Goal: Task Accomplishment & Management: Manage account settings

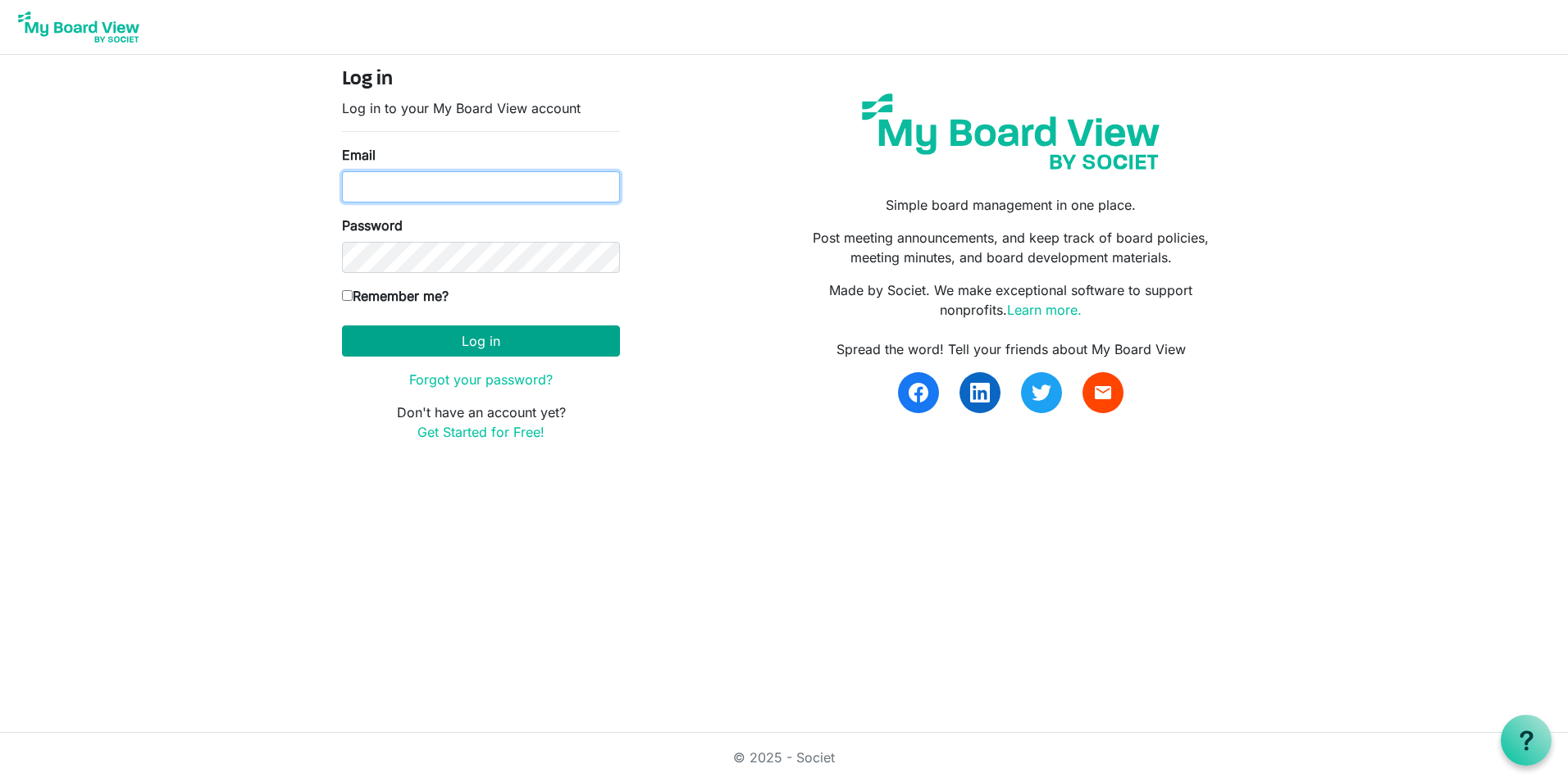
type input "karinar@lampchc.org"
click at [465, 339] on button "Log in" at bounding box center [481, 341] width 278 height 31
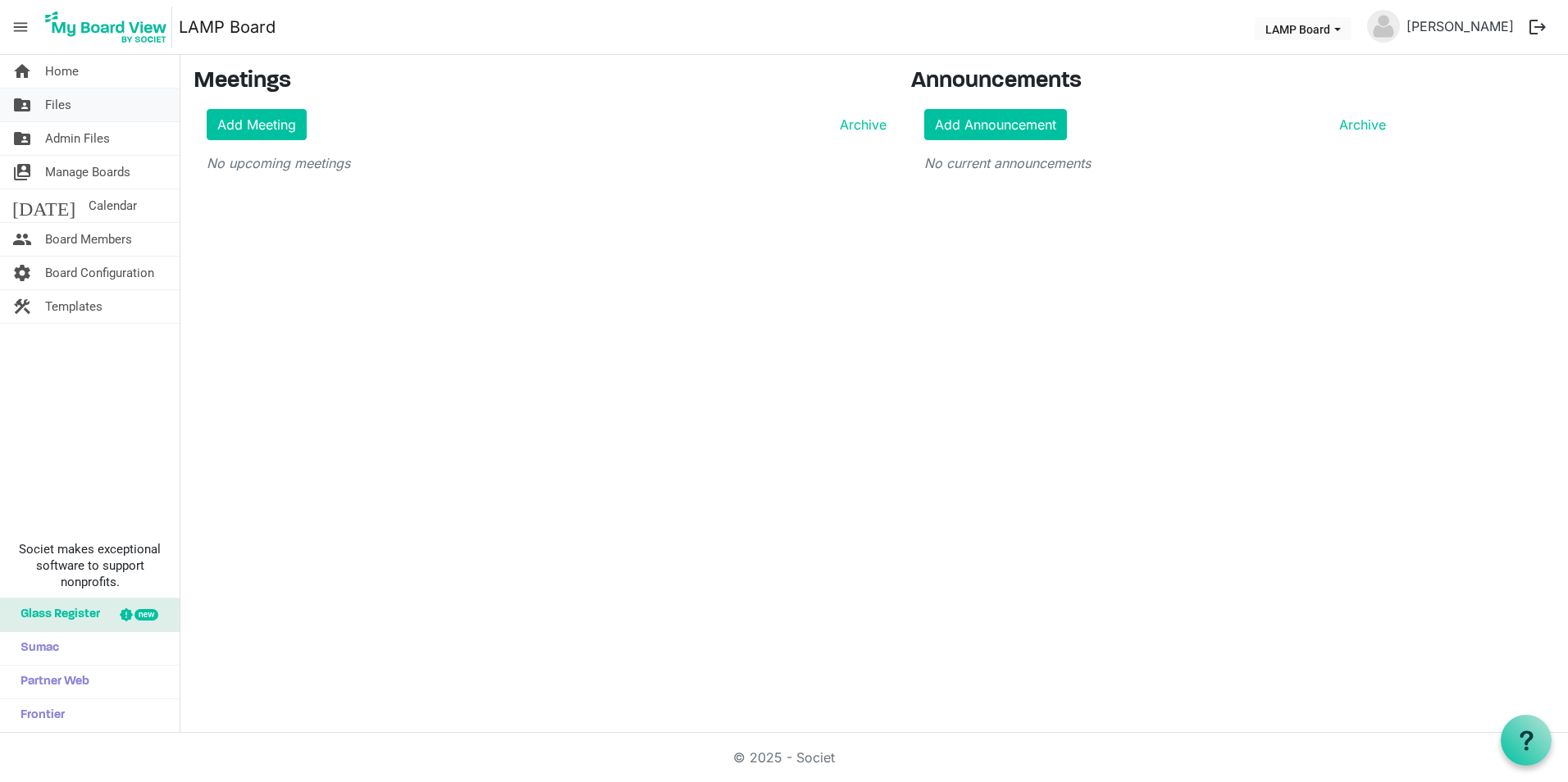
click at [59, 94] on span "Files" at bounding box center [58, 104] width 26 height 32
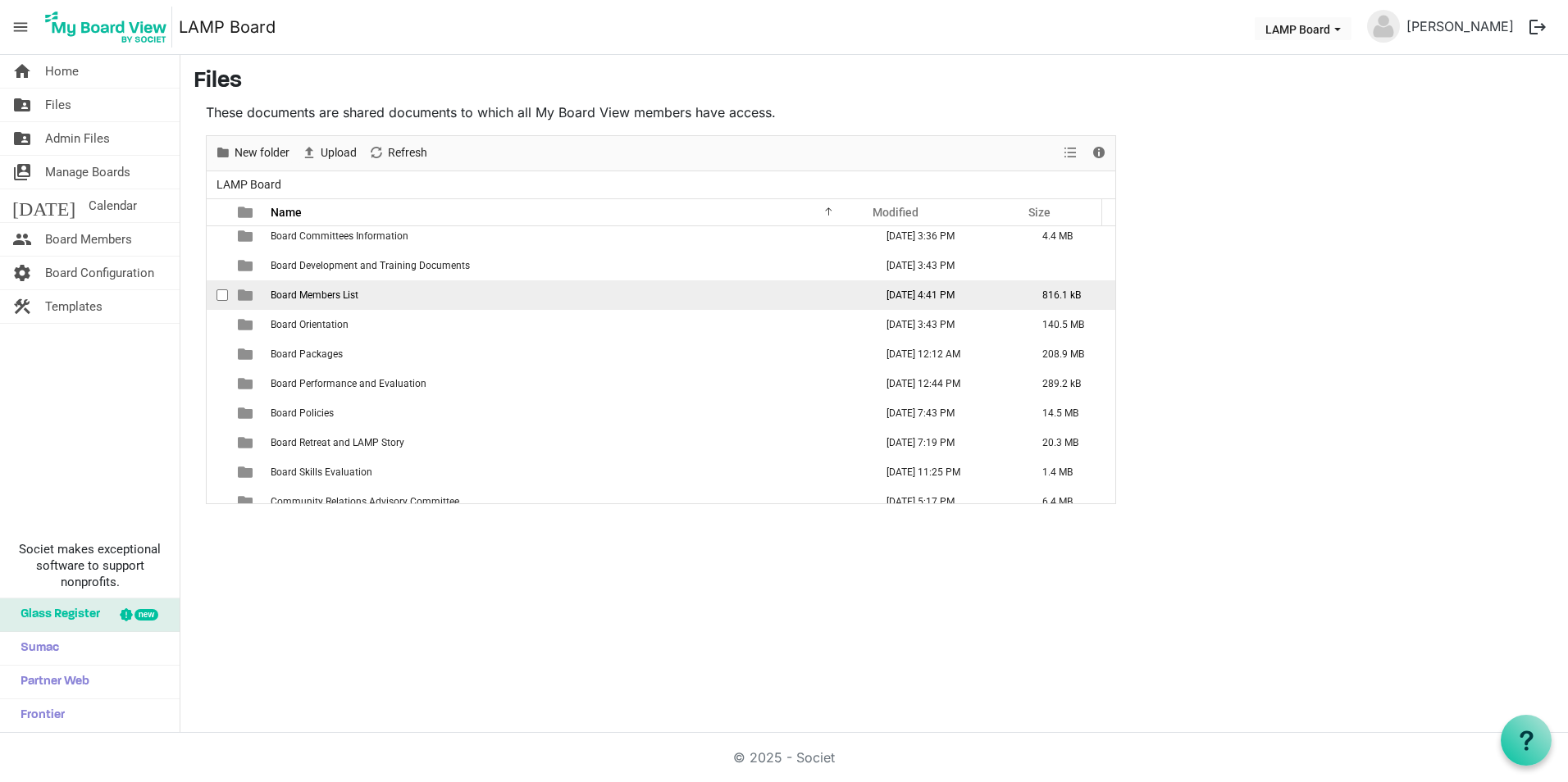
scroll to position [164, 0]
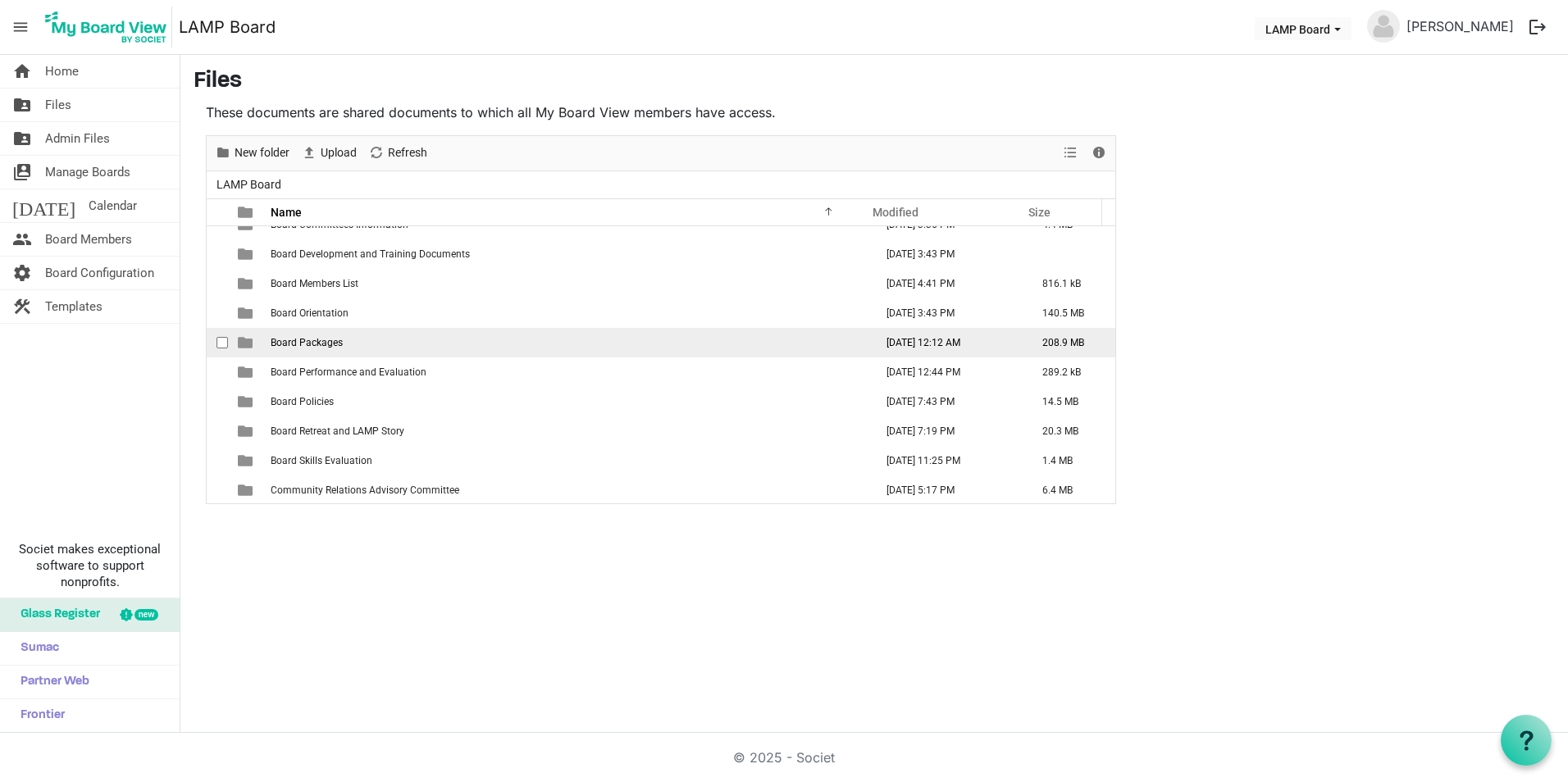
click at [322, 341] on span "Board Packages" at bounding box center [307, 342] width 72 height 12
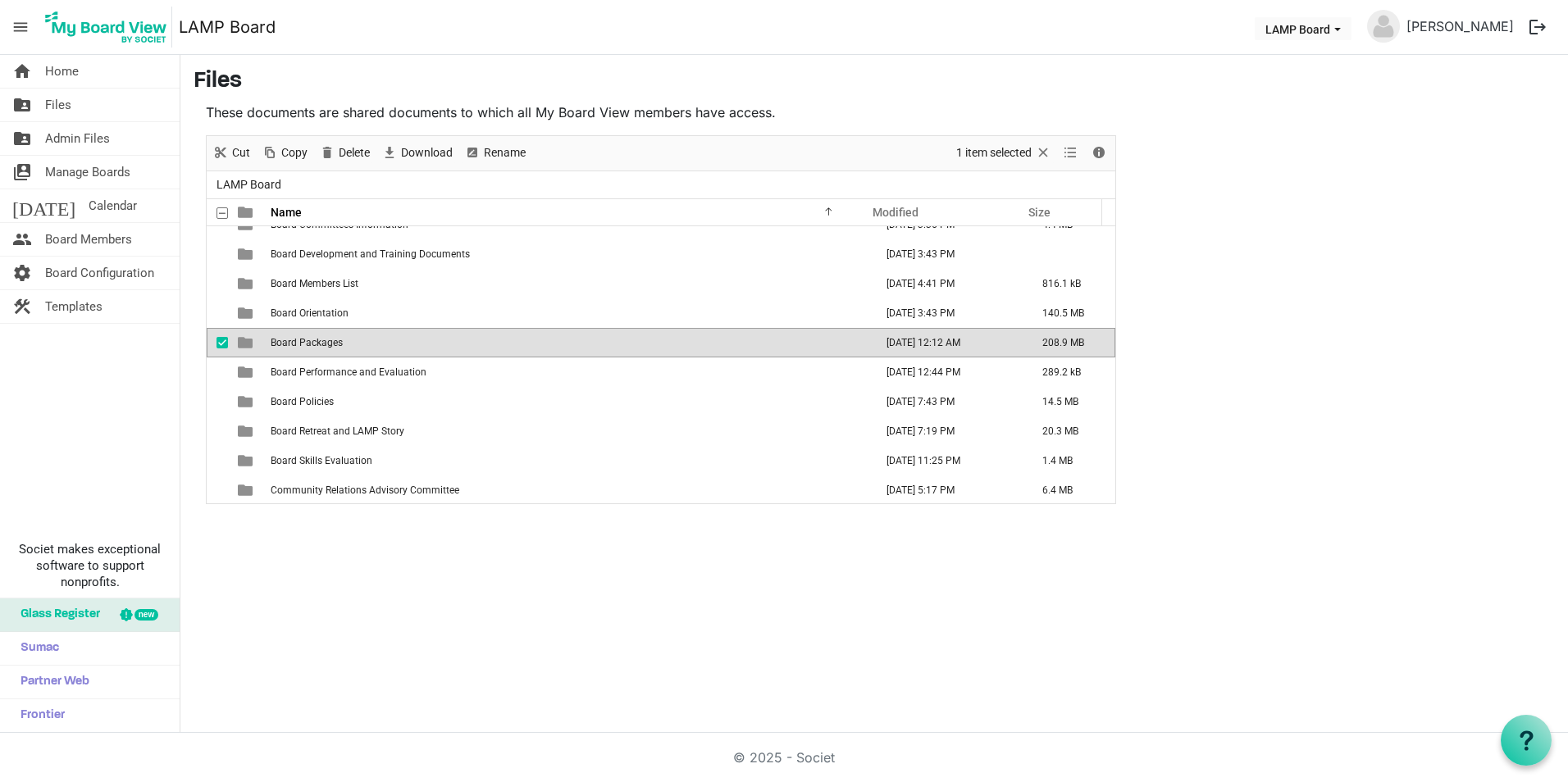
click at [322, 341] on span "Board Packages" at bounding box center [307, 342] width 72 height 12
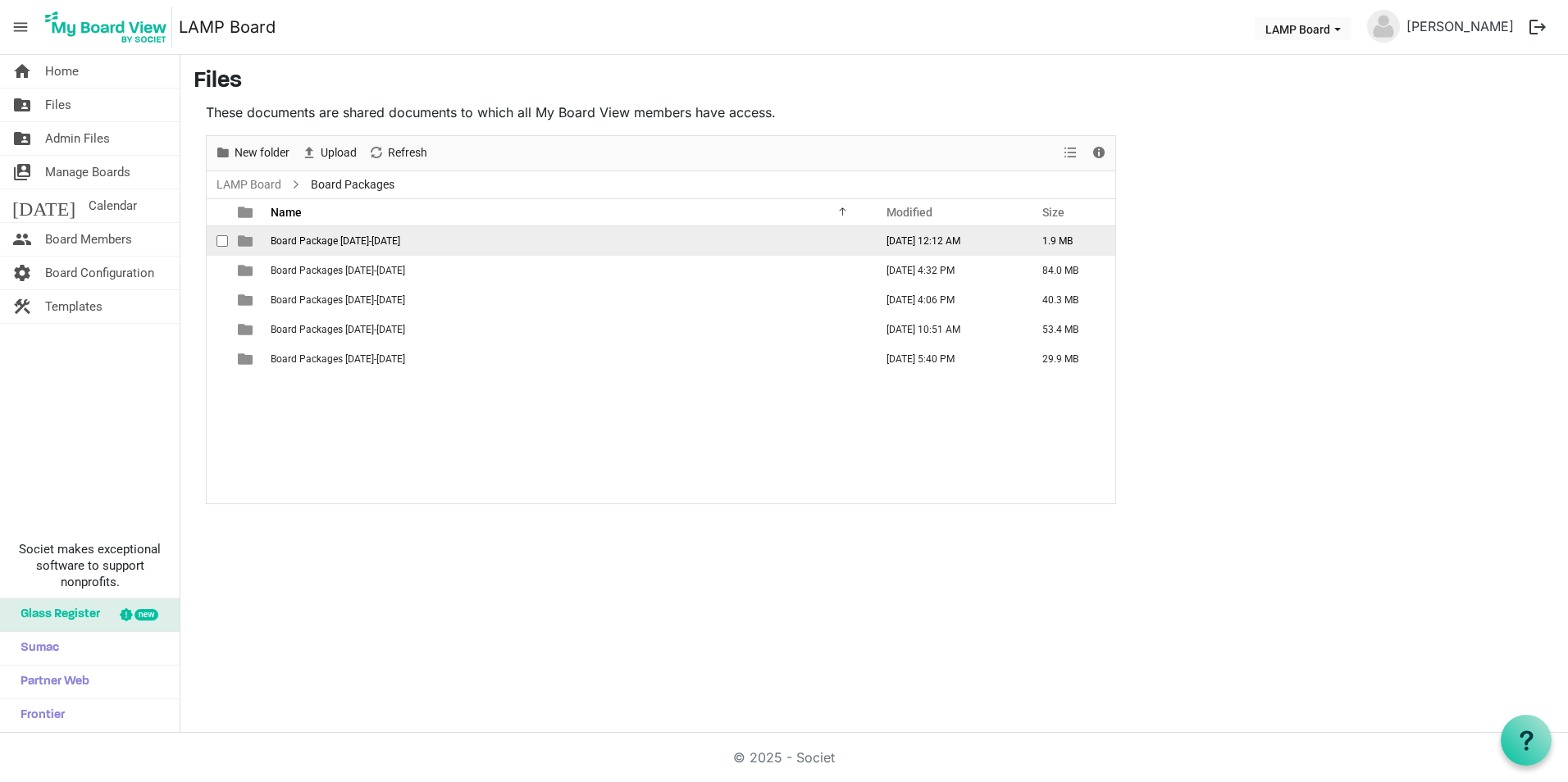
click at [383, 244] on span "Board Package [DATE]-[DATE]" at bounding box center [336, 240] width 130 height 12
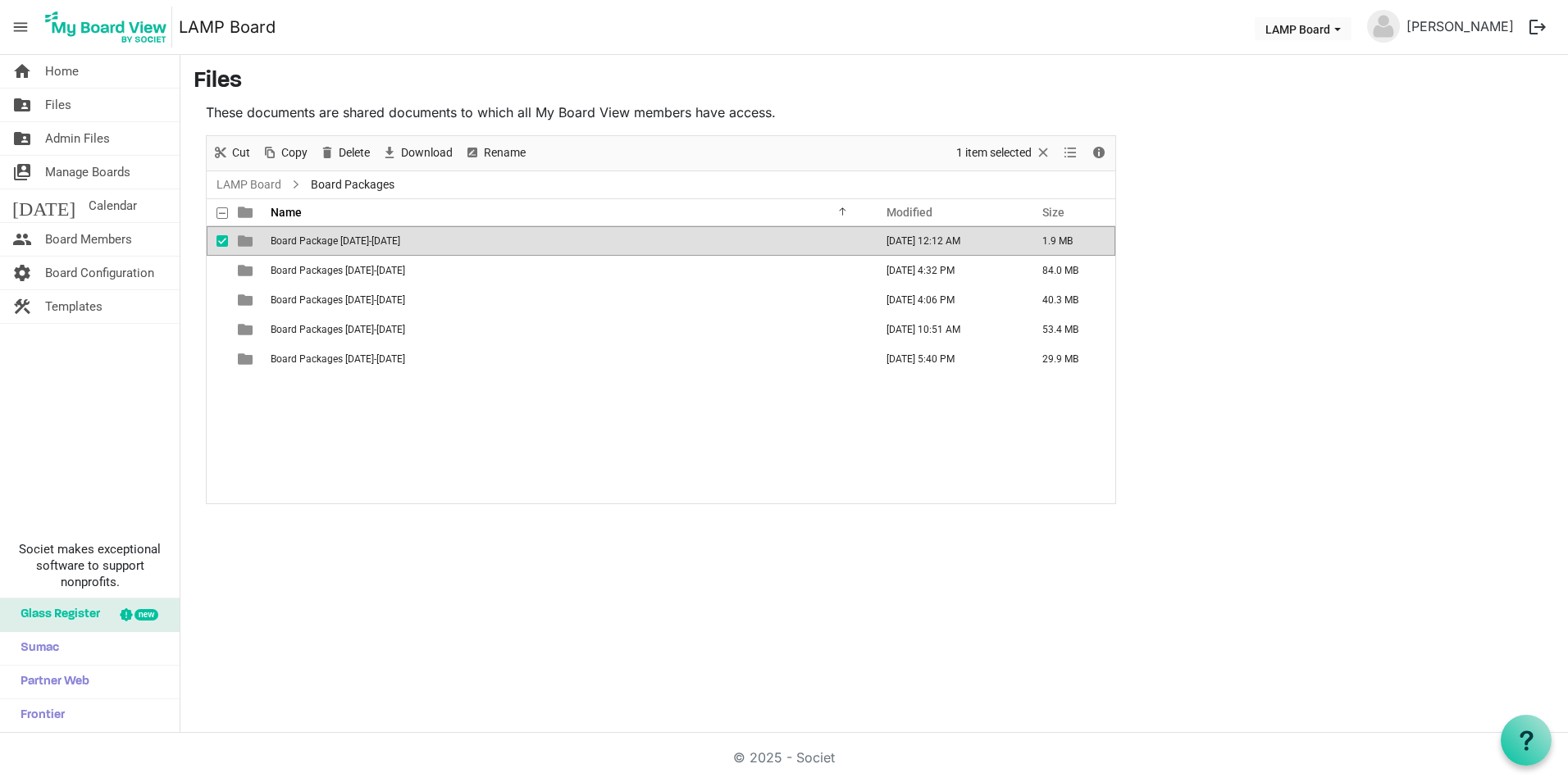
click at [383, 244] on span "Board Package [DATE]-[DATE]" at bounding box center [336, 240] width 130 height 12
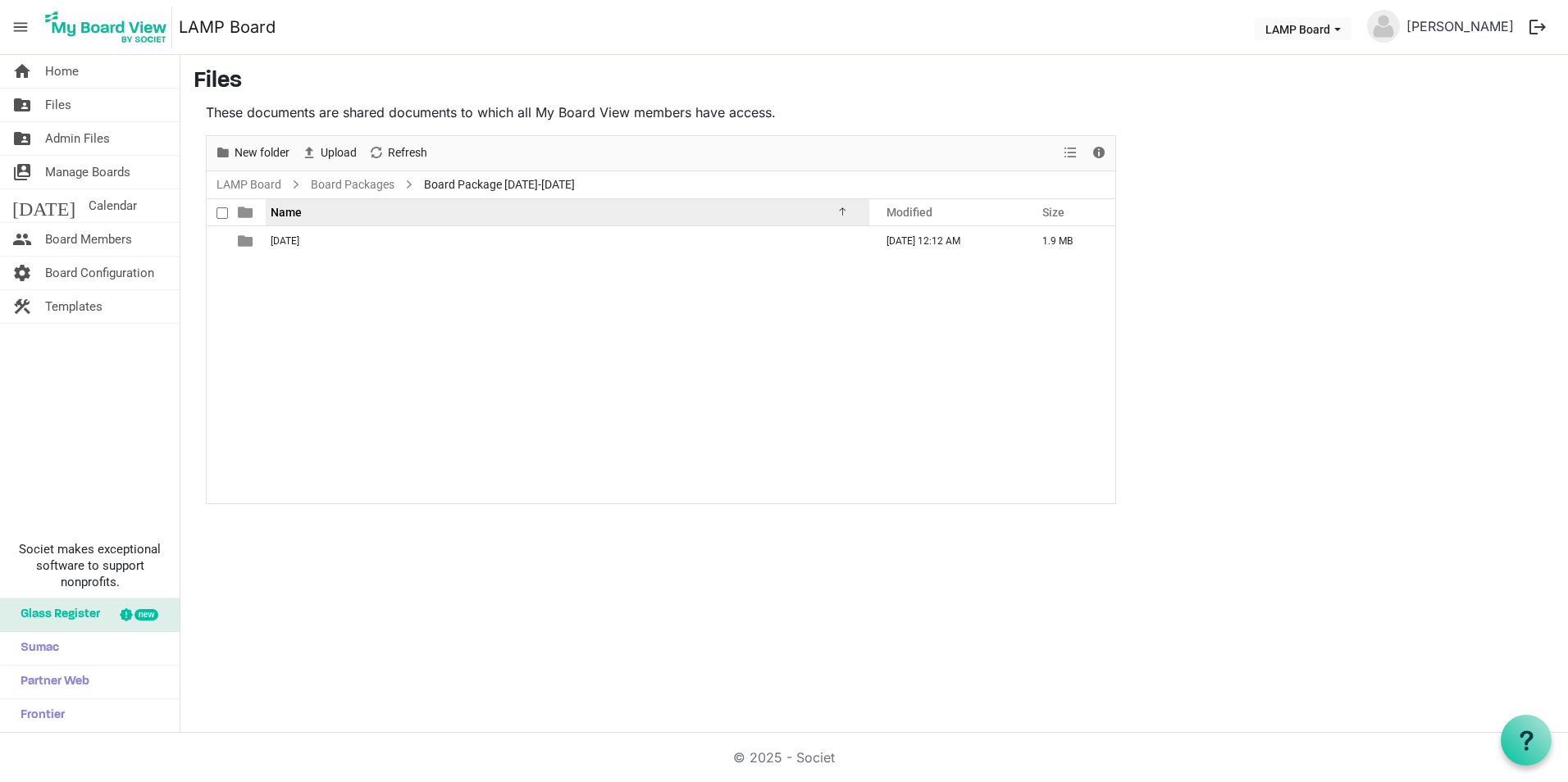
click at [356, 225] on th "Name" at bounding box center [567, 211] width 603 height 26
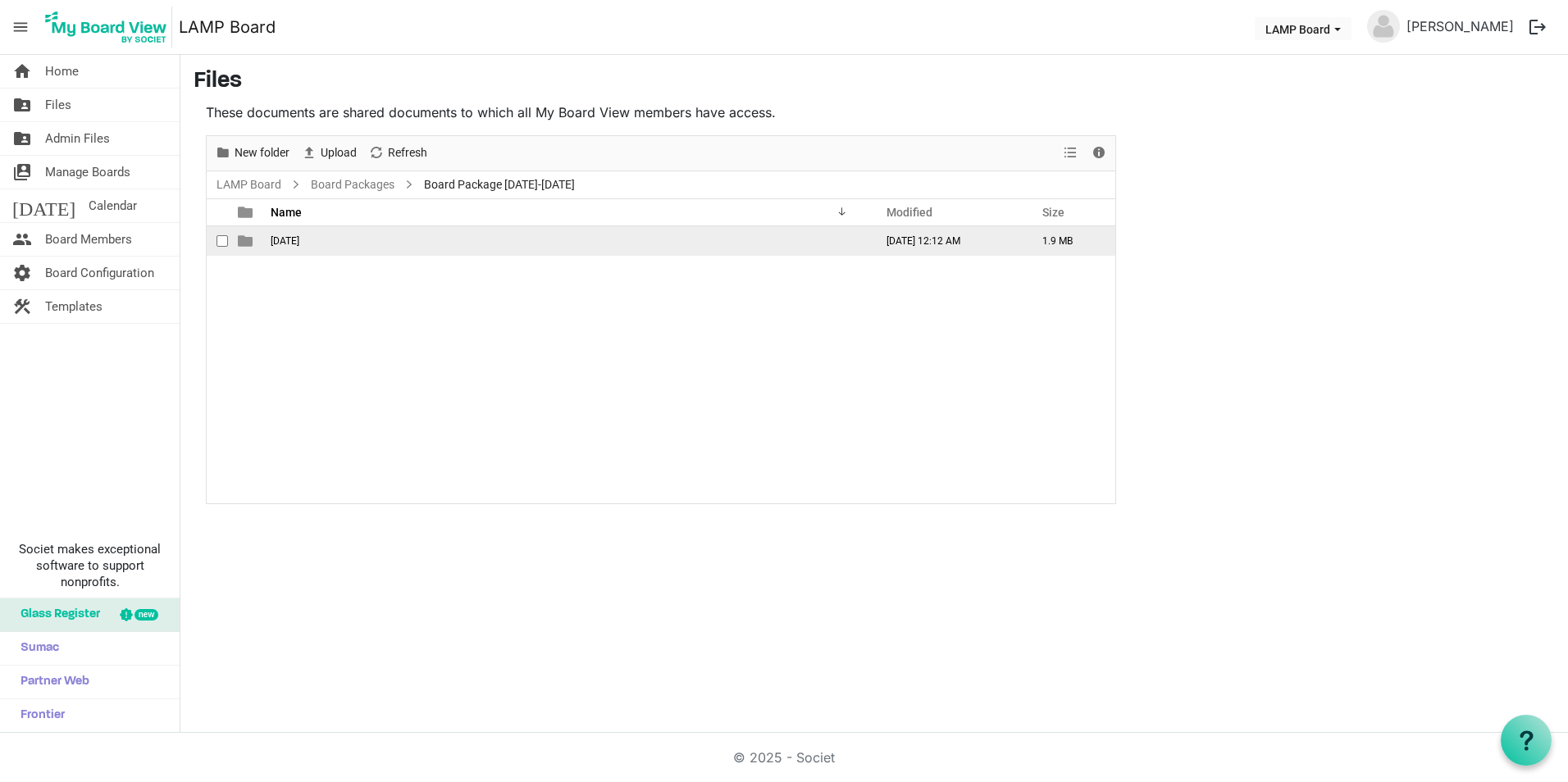
click at [353, 234] on td "[DATE]" at bounding box center [567, 240] width 603 height 30
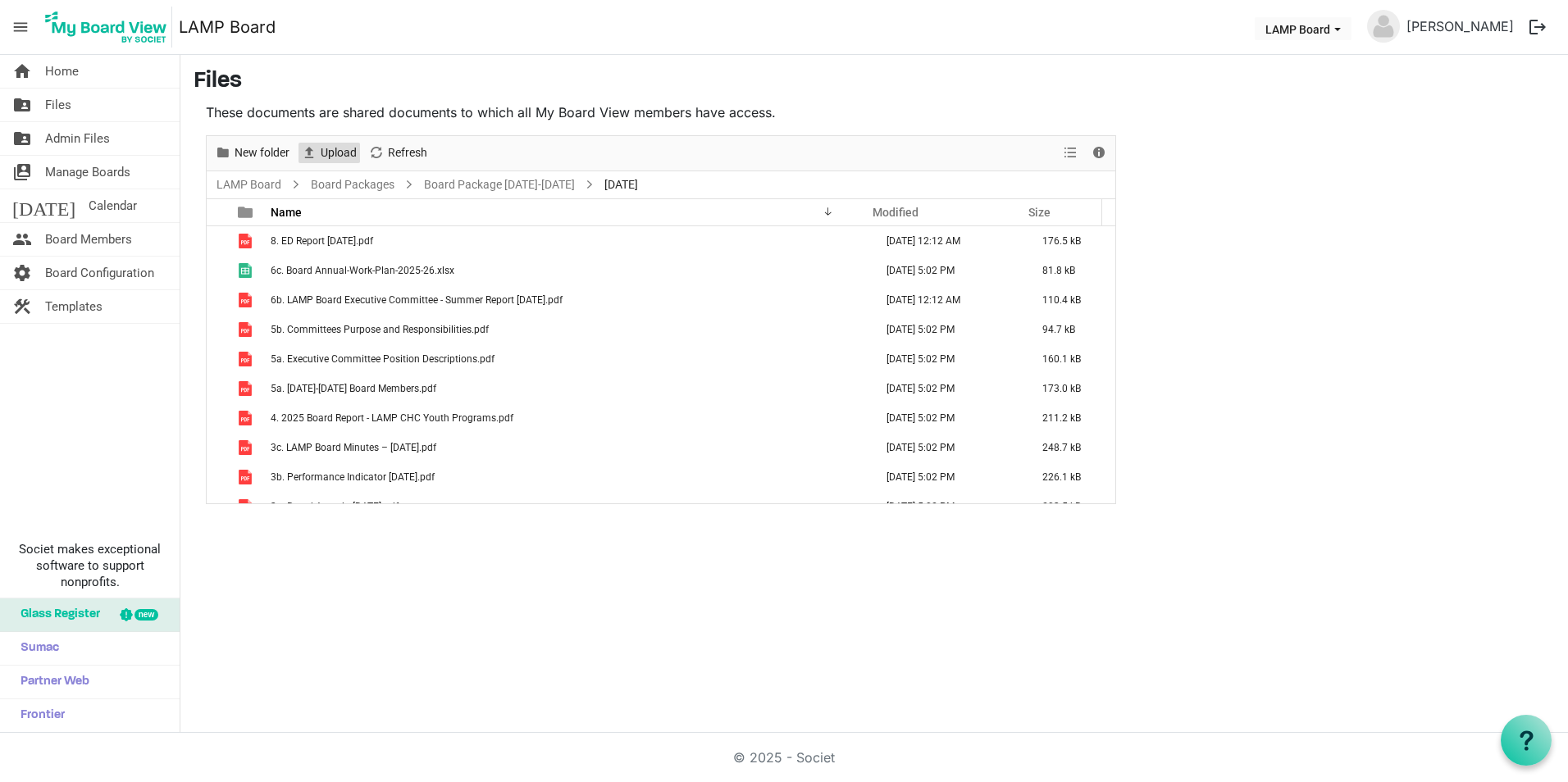
click at [328, 152] on span "Upload" at bounding box center [338, 152] width 40 height 21
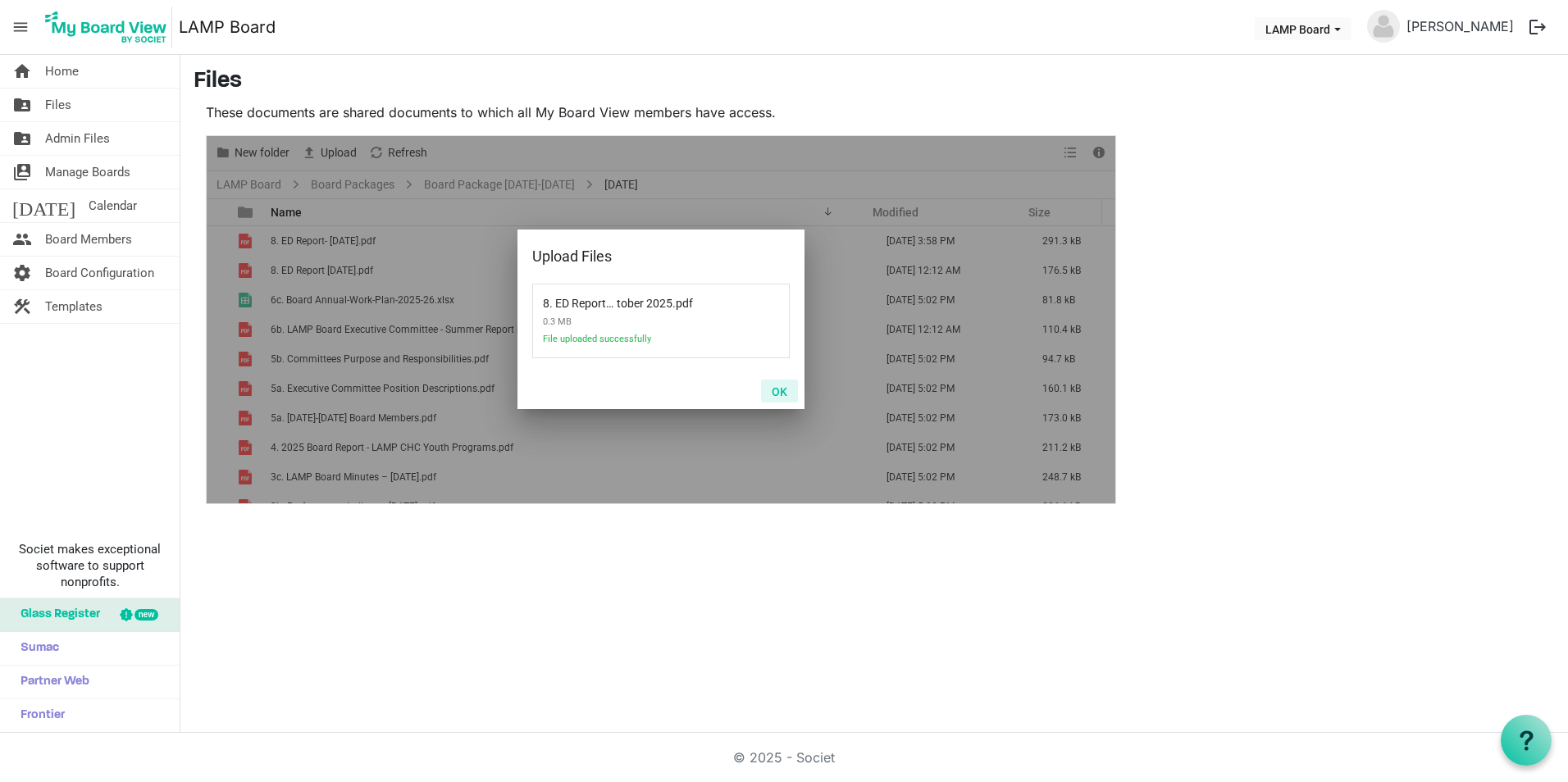
click at [775, 387] on button "OK" at bounding box center [779, 391] width 37 height 23
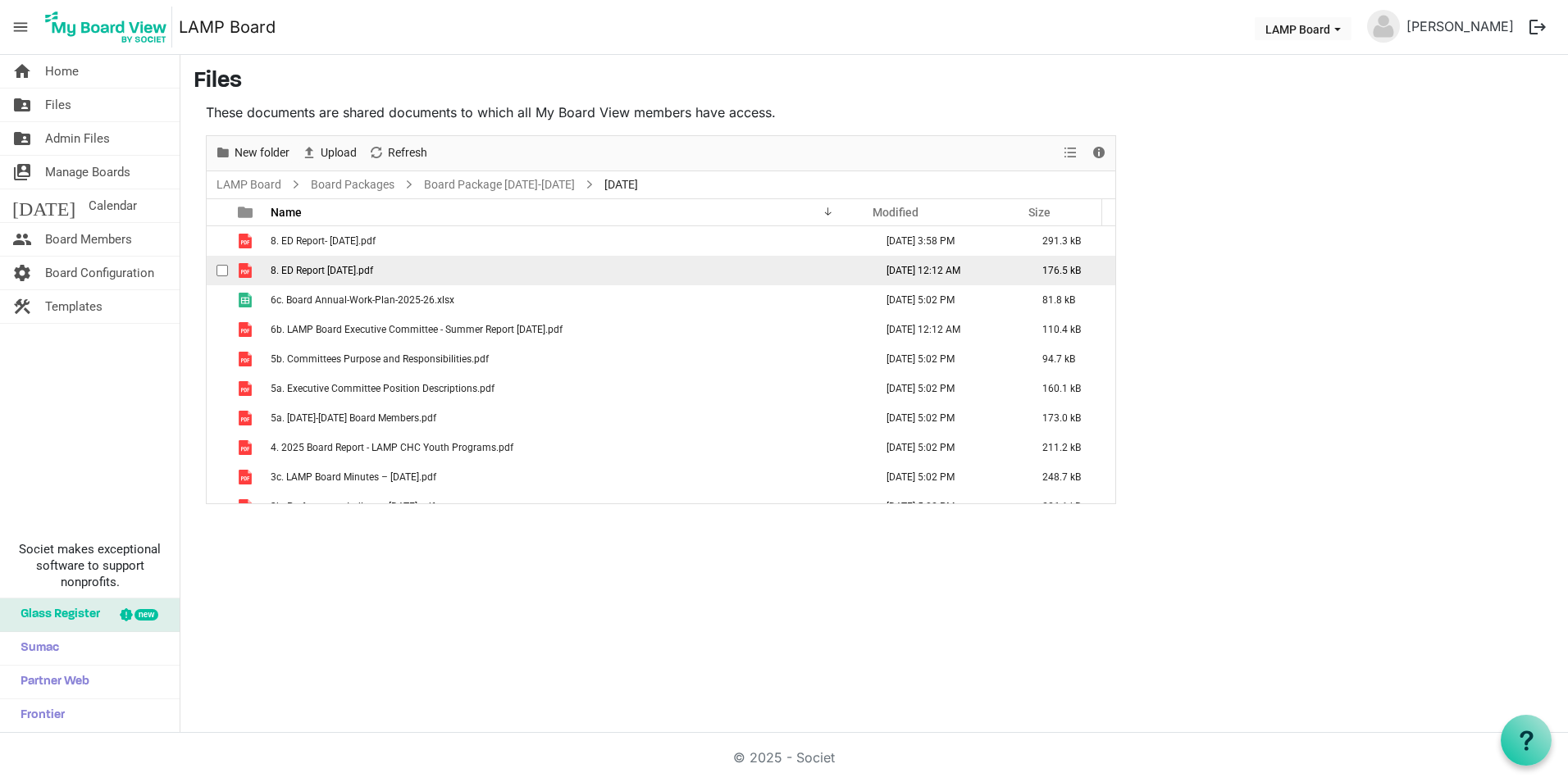
click at [222, 270] on span "checkbox" at bounding box center [221, 270] width 12 height 12
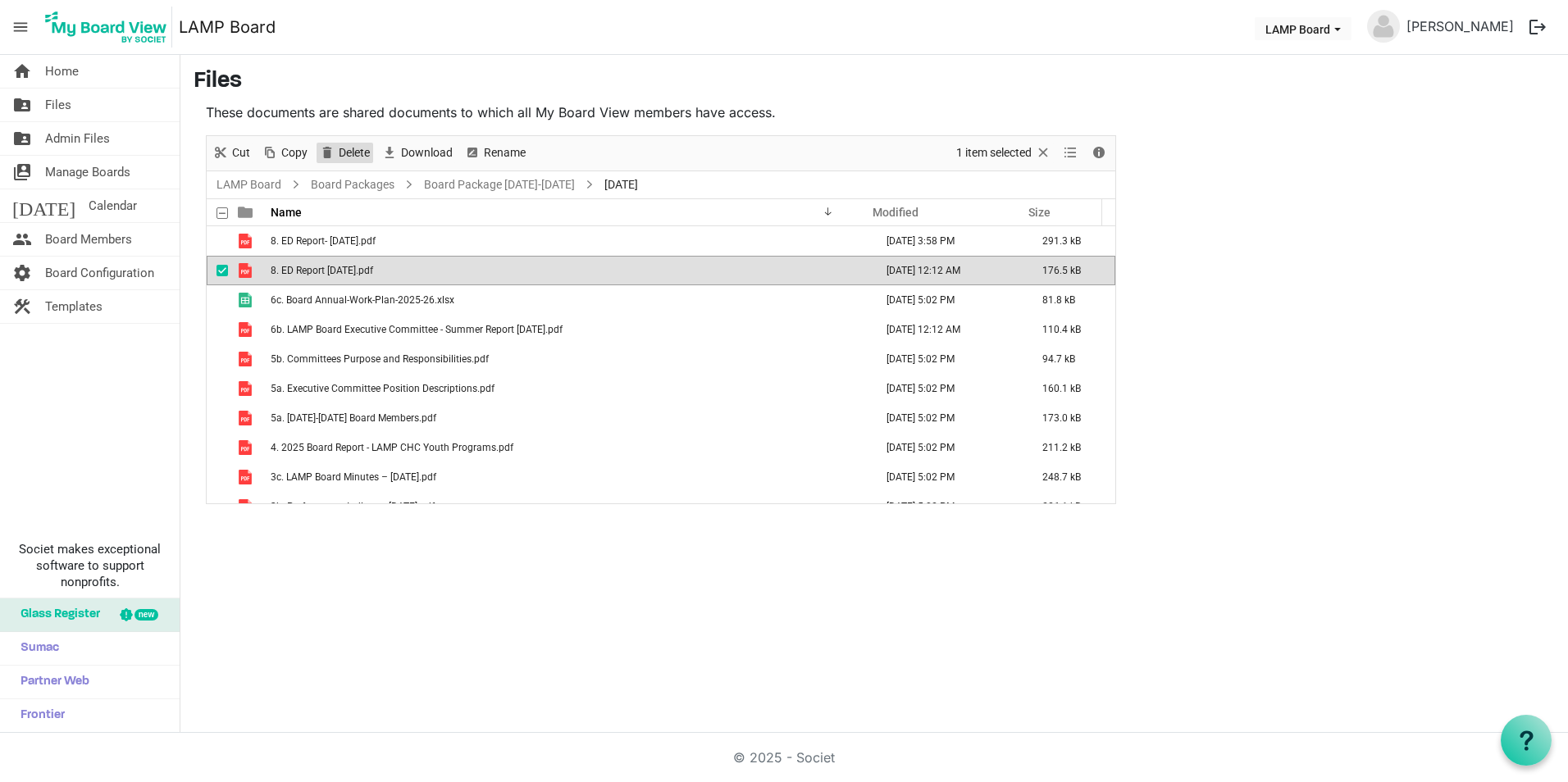
click at [337, 154] on span "Delete" at bounding box center [354, 152] width 34 height 21
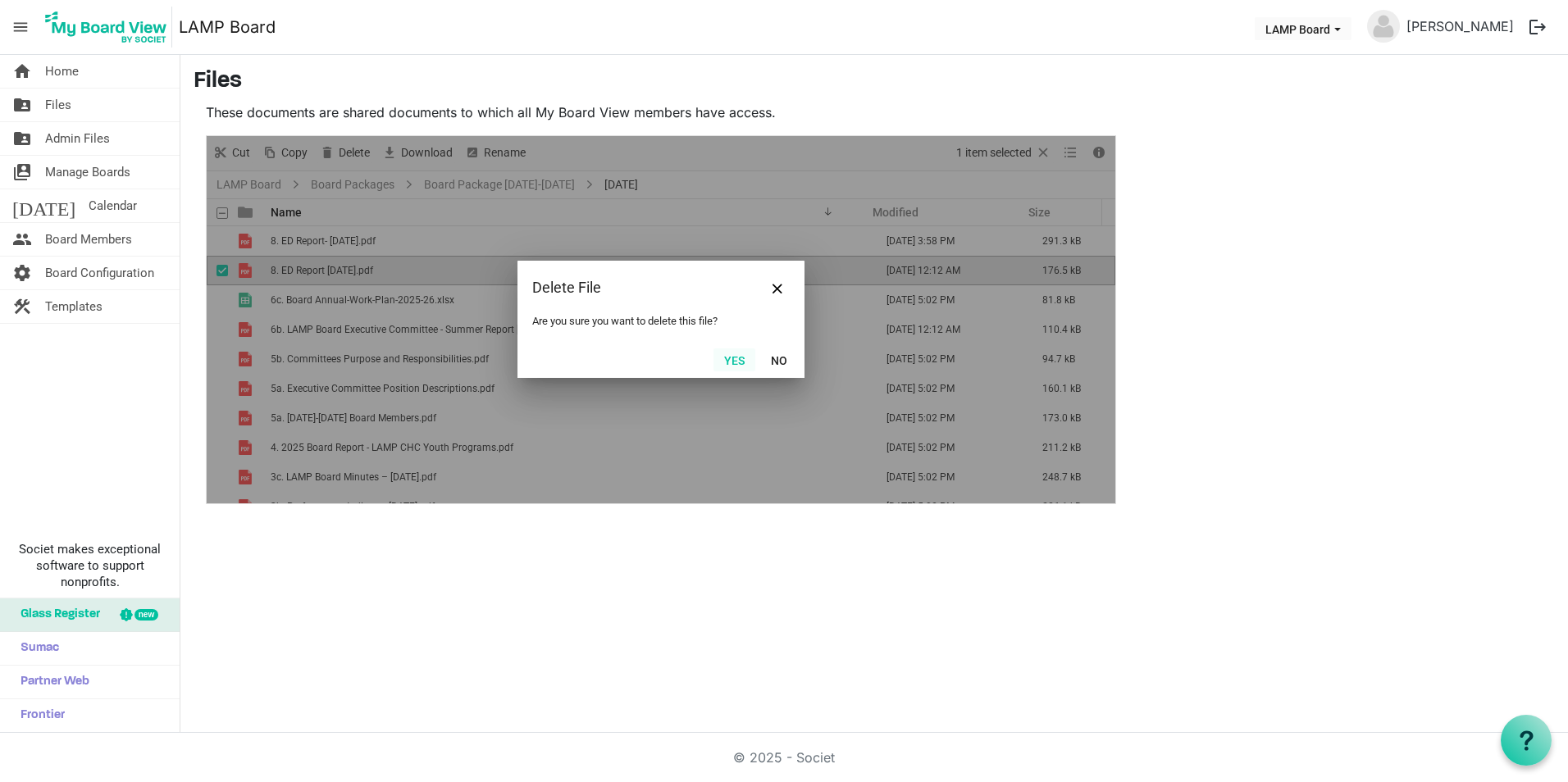
click at [737, 359] on button "Yes" at bounding box center [734, 360] width 41 height 23
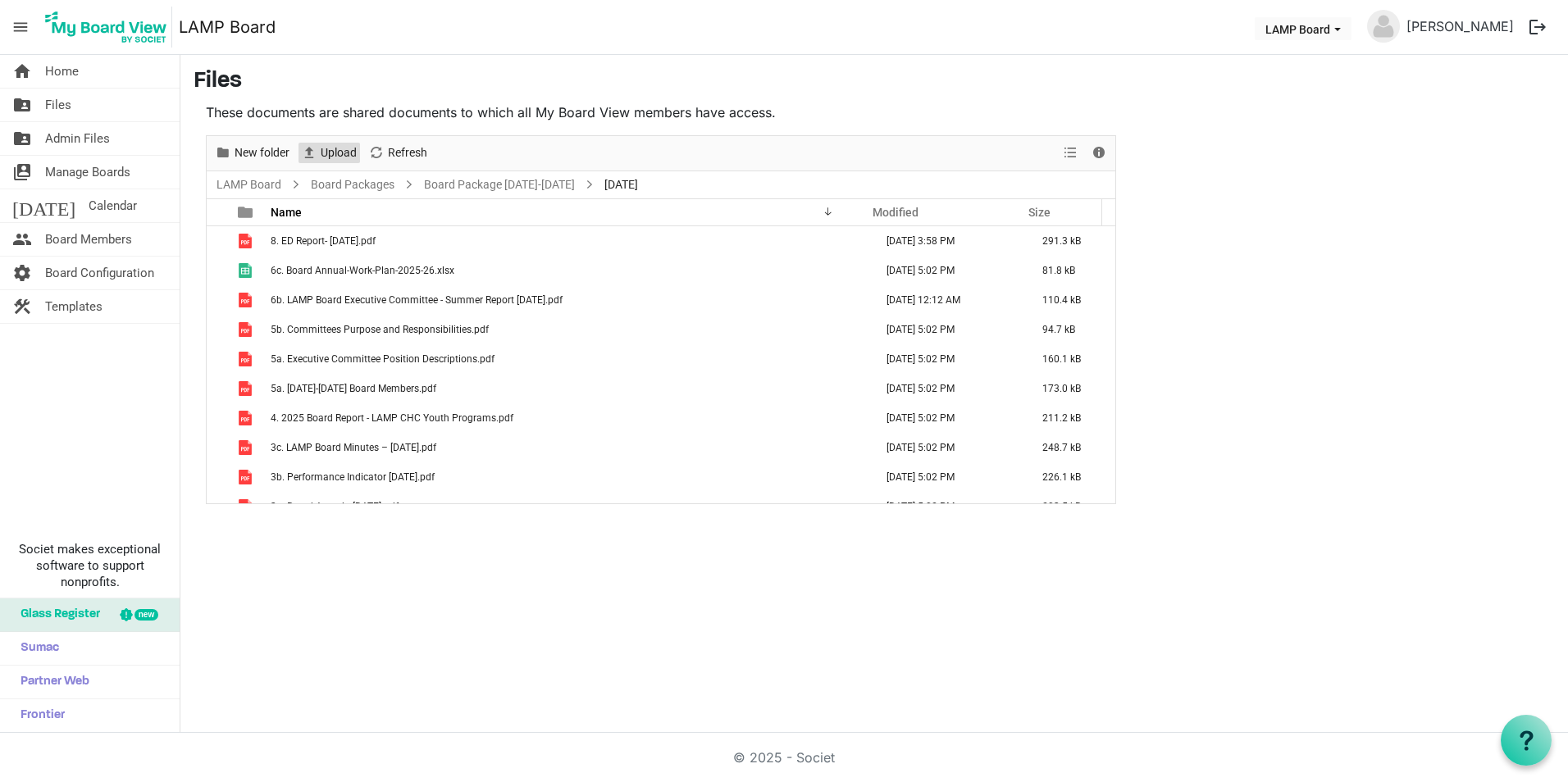
click at [316, 152] on span "Upload" at bounding box center [309, 152] width 20 height 21
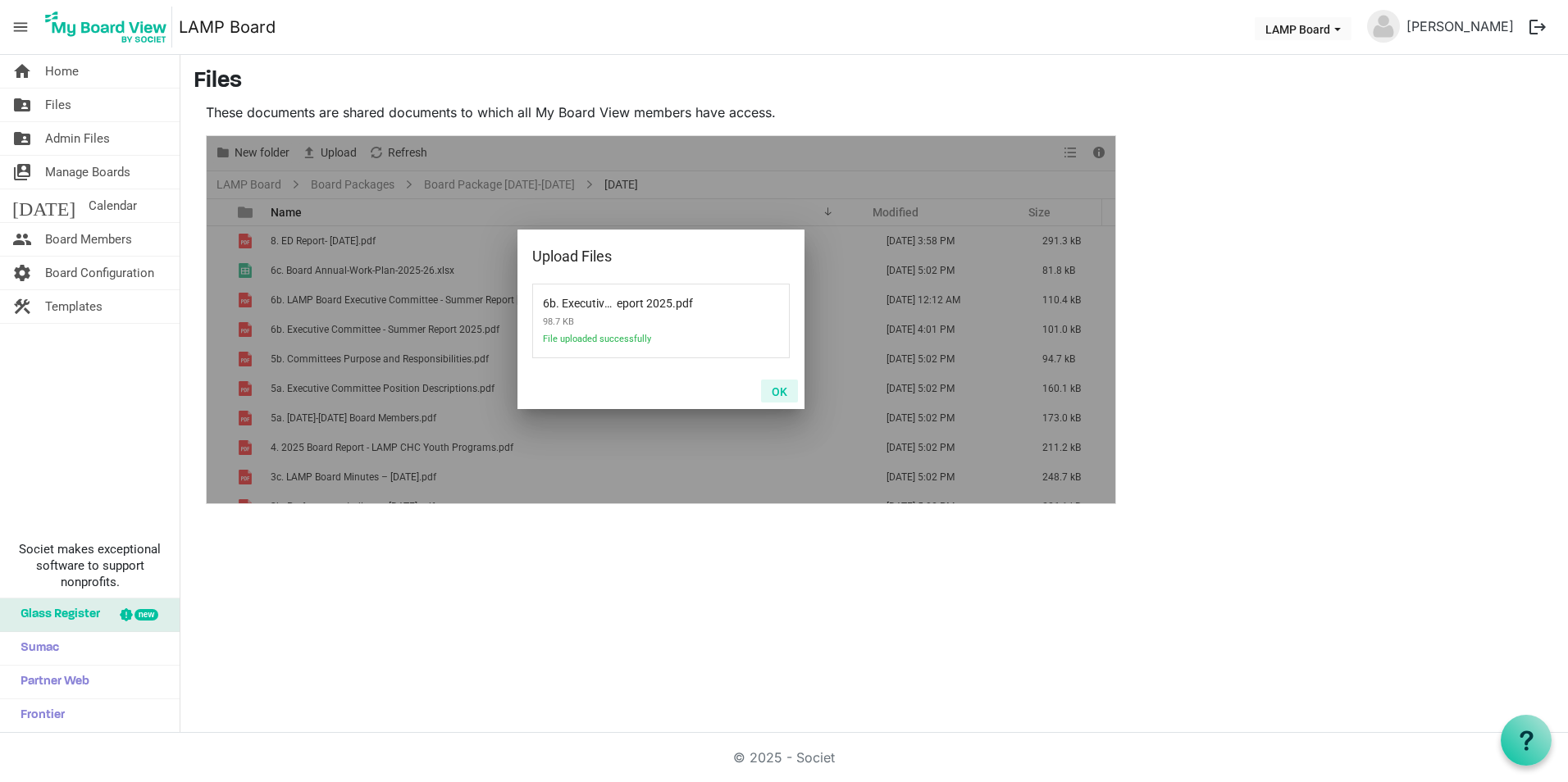
click at [780, 386] on button "OK" at bounding box center [779, 391] width 37 height 23
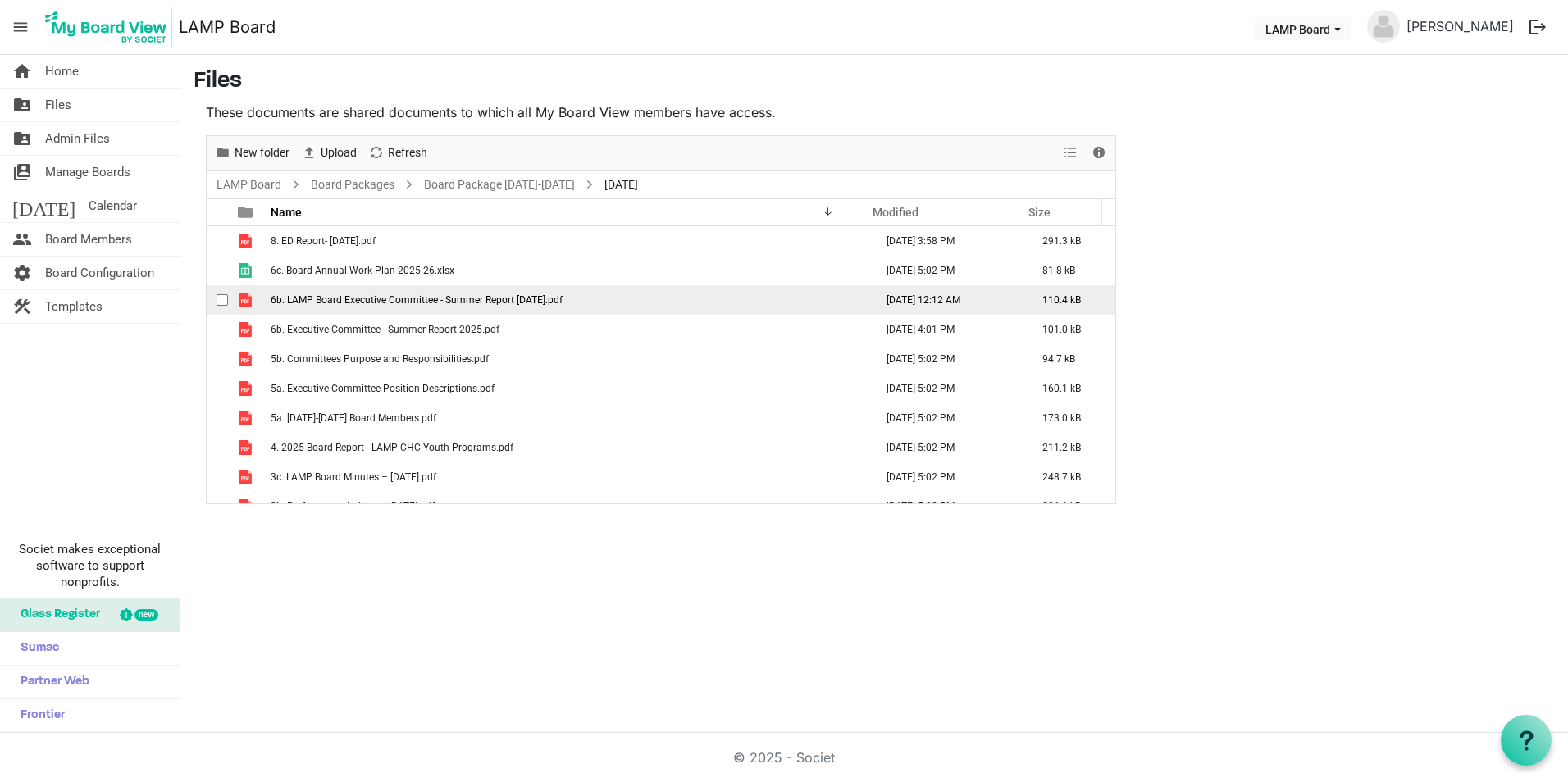
click at [379, 305] on span "6b. LAMP Board Executive Committee - Summer Report [DATE].pdf" at bounding box center [417, 300] width 292 height 12
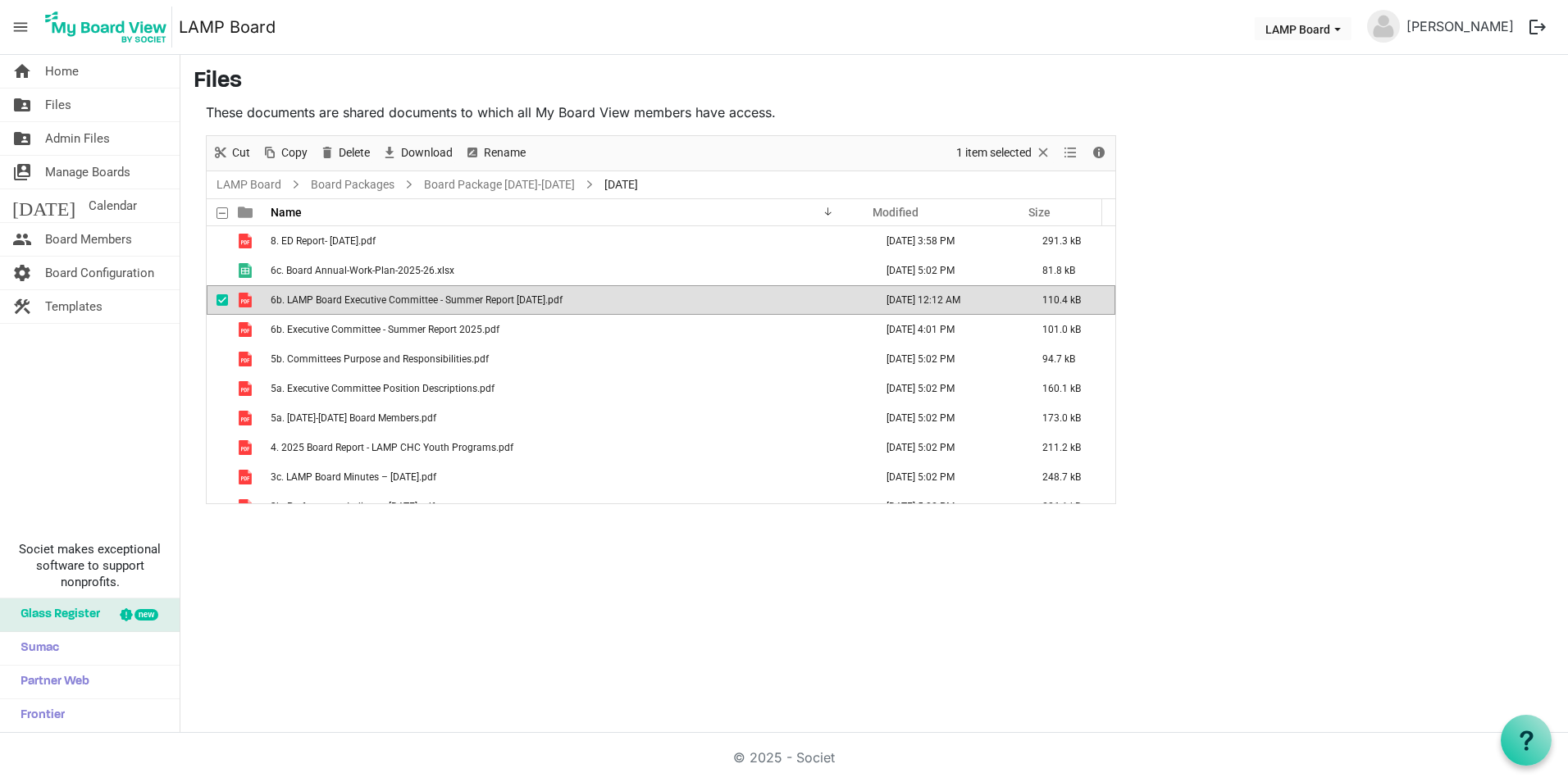
click at [379, 305] on span "6b. LAMP Board Executive Committee - Summer Report [DATE].pdf" at bounding box center [417, 300] width 292 height 12
click at [350, 155] on span "Delete" at bounding box center [354, 152] width 34 height 21
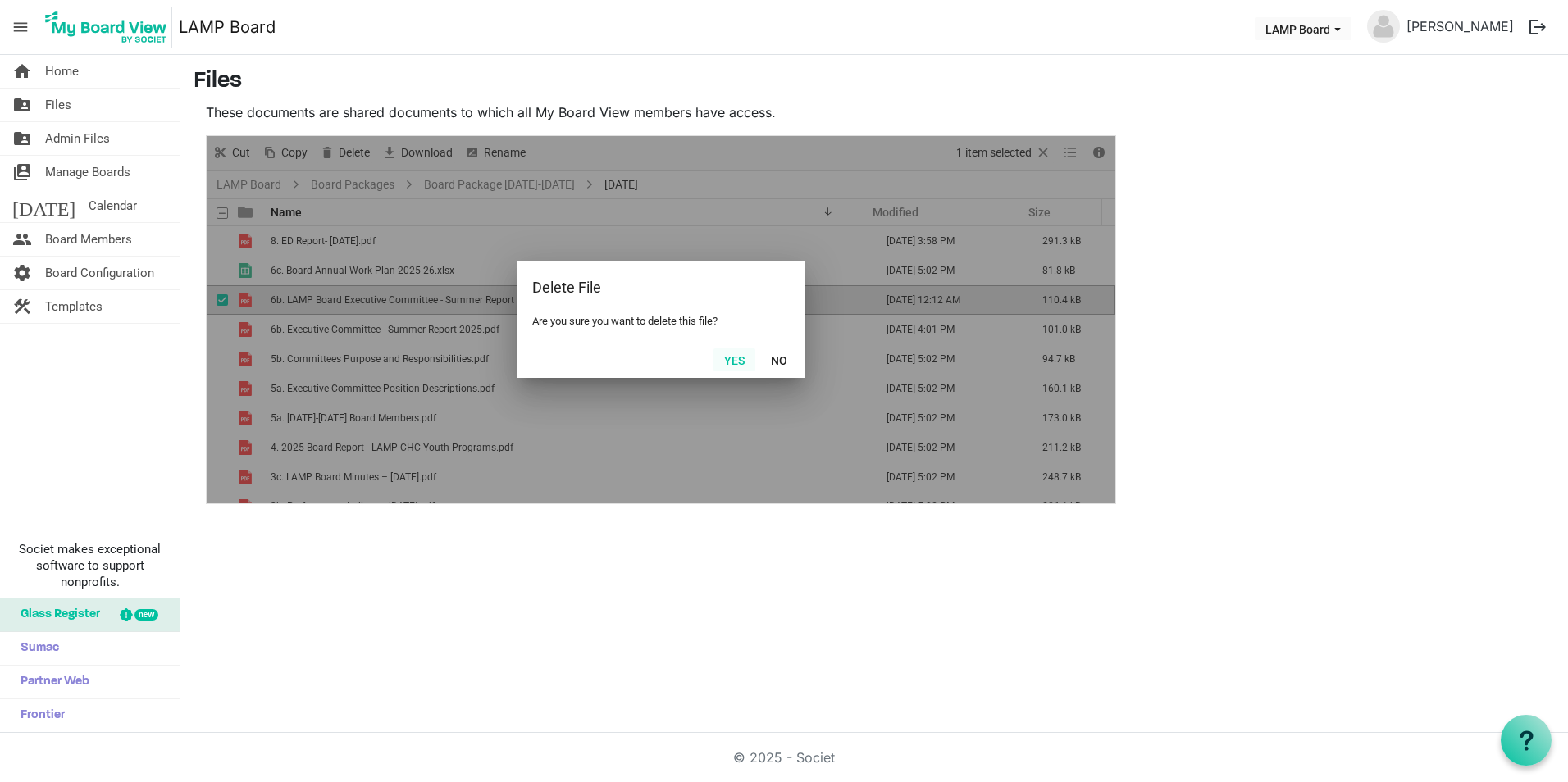
click at [741, 362] on button "Yes" at bounding box center [734, 360] width 41 height 23
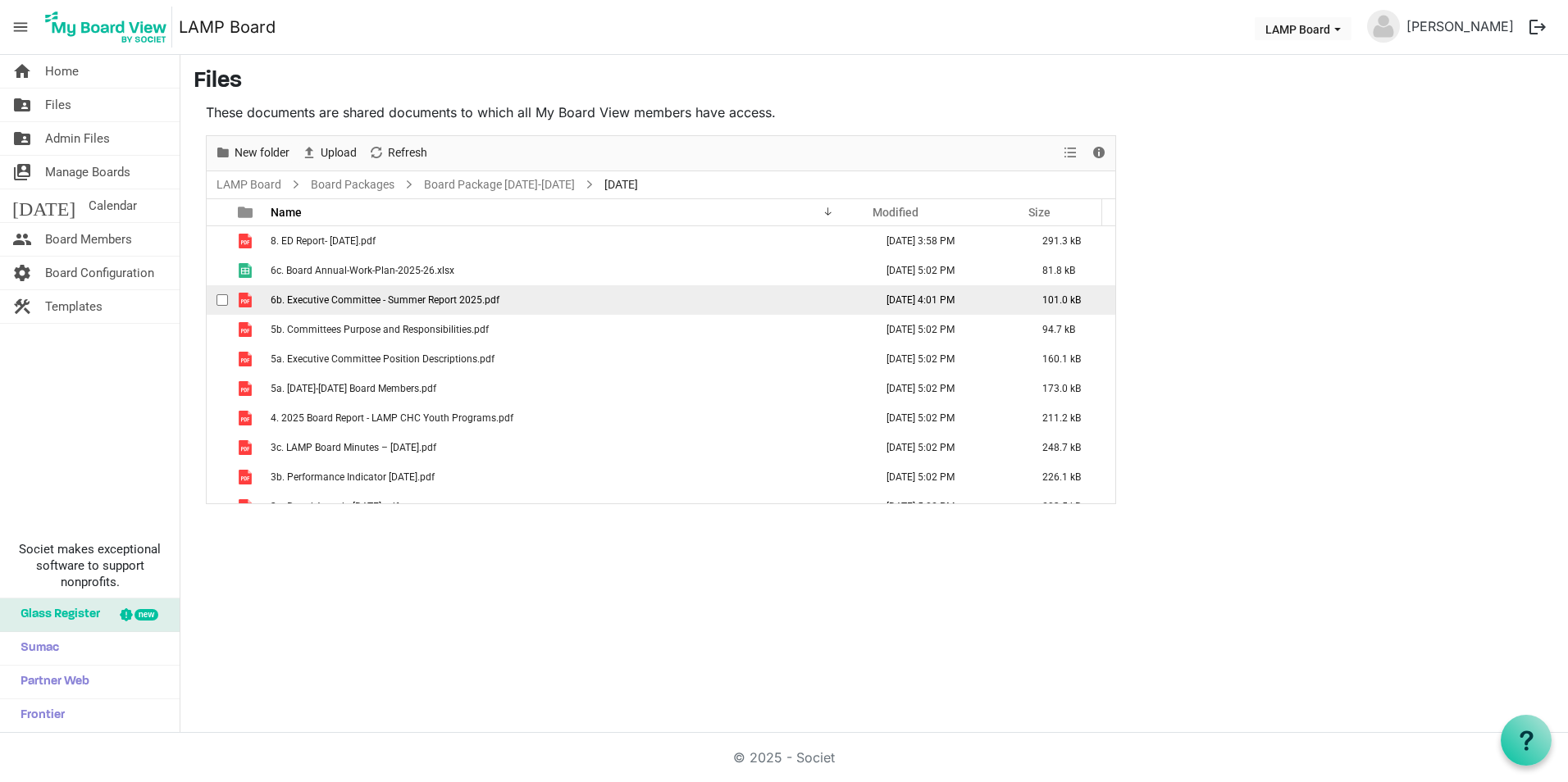
click at [344, 296] on span "6b. Executive Committee - Summer Report 2025.pdf" at bounding box center [385, 300] width 229 height 12
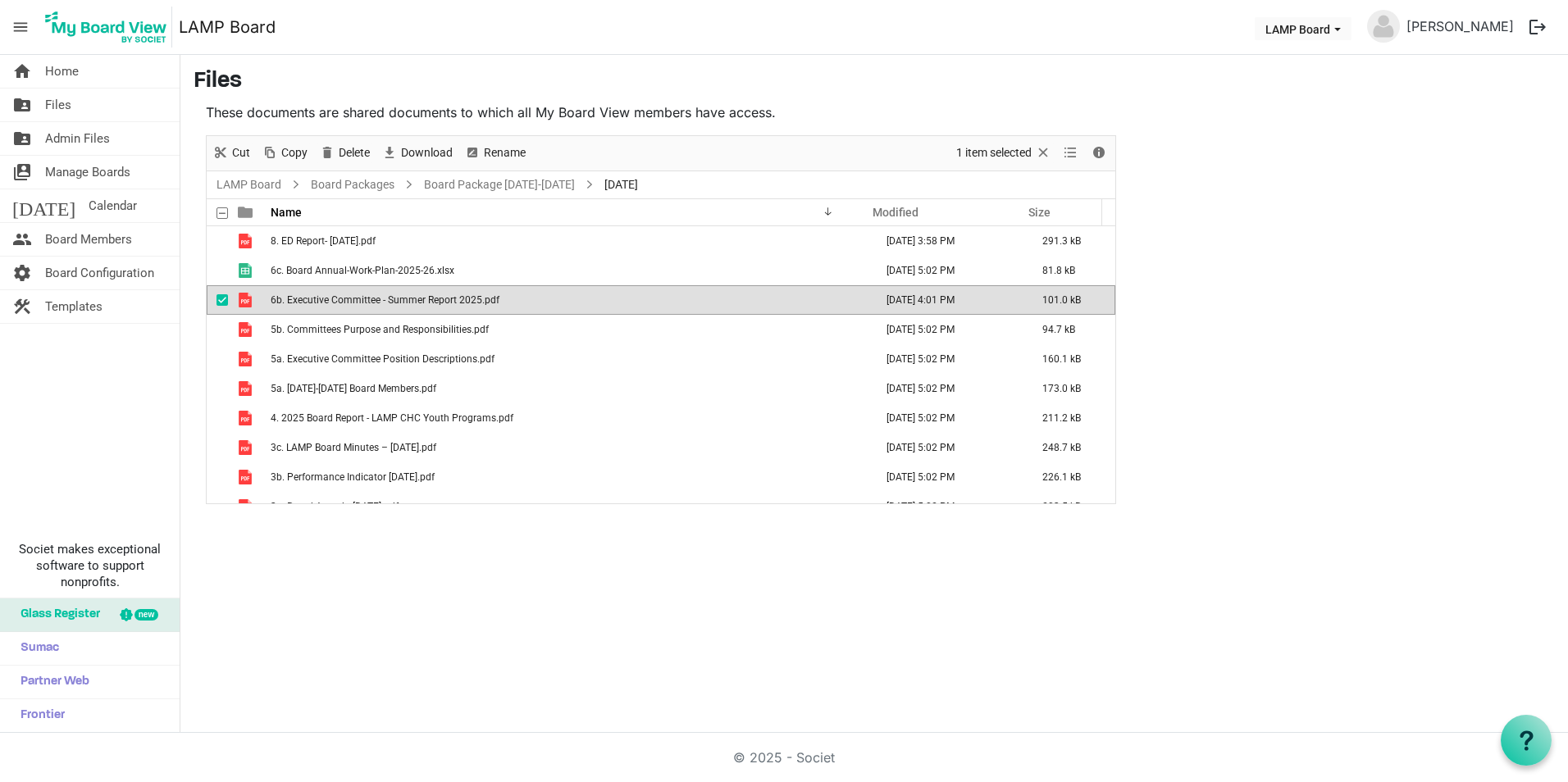
click at [344, 296] on span "6b. Executive Committee - Summer Report 2025.pdf" at bounding box center [385, 300] width 229 height 12
click at [69, 108] on span "Files" at bounding box center [58, 104] width 26 height 32
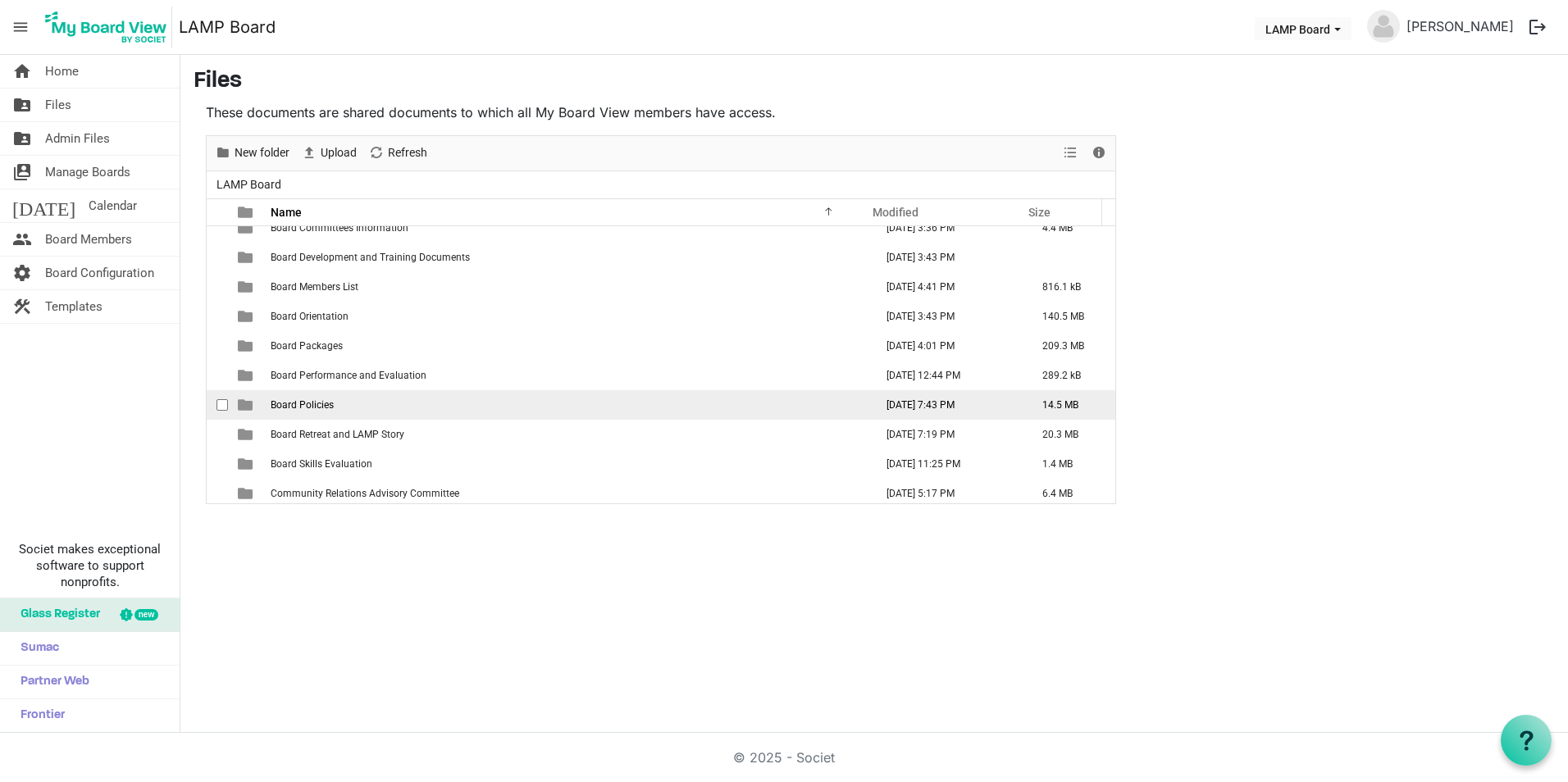
scroll to position [164, 0]
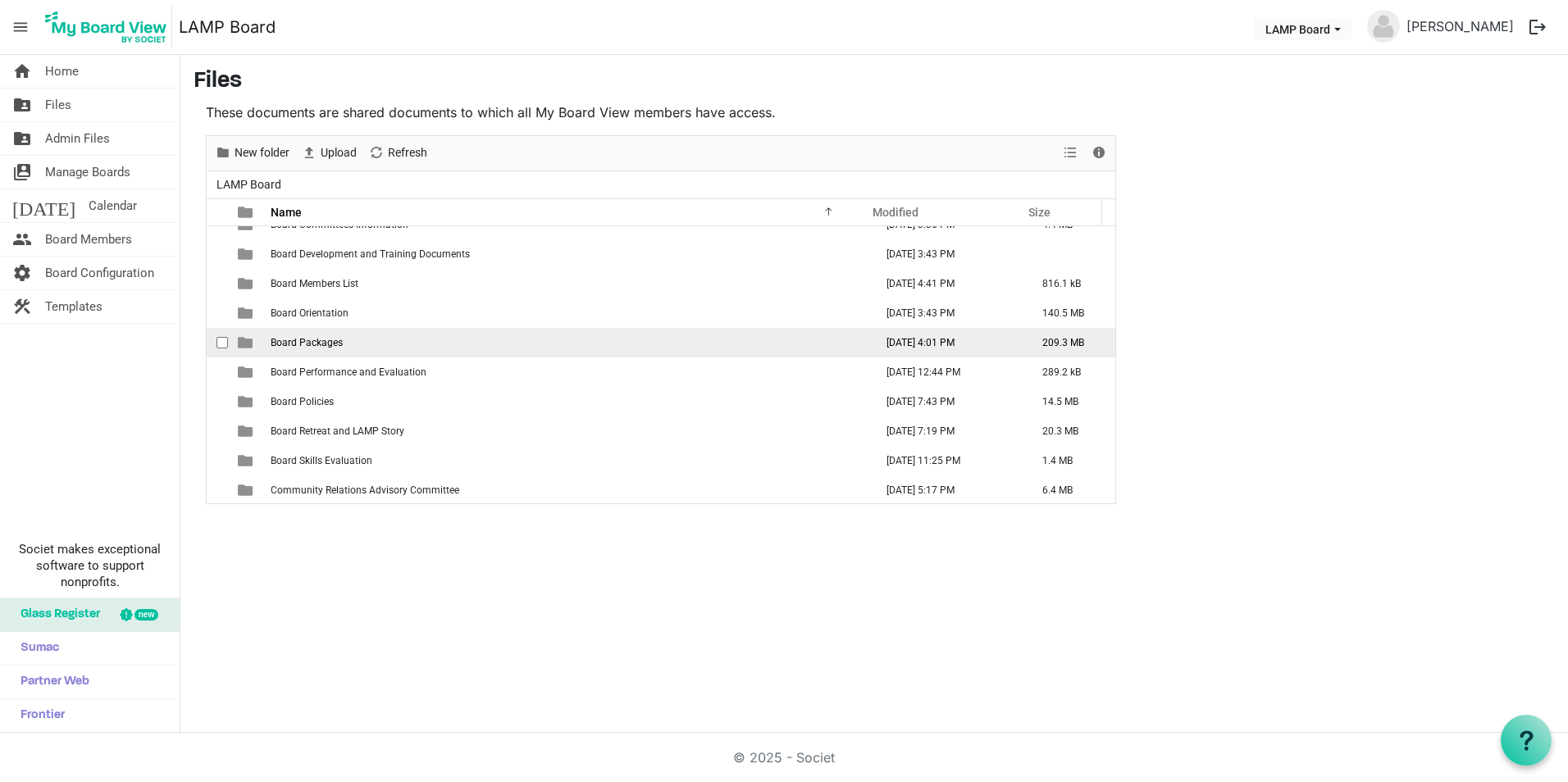
click at [329, 343] on span "Board Packages" at bounding box center [307, 342] width 72 height 12
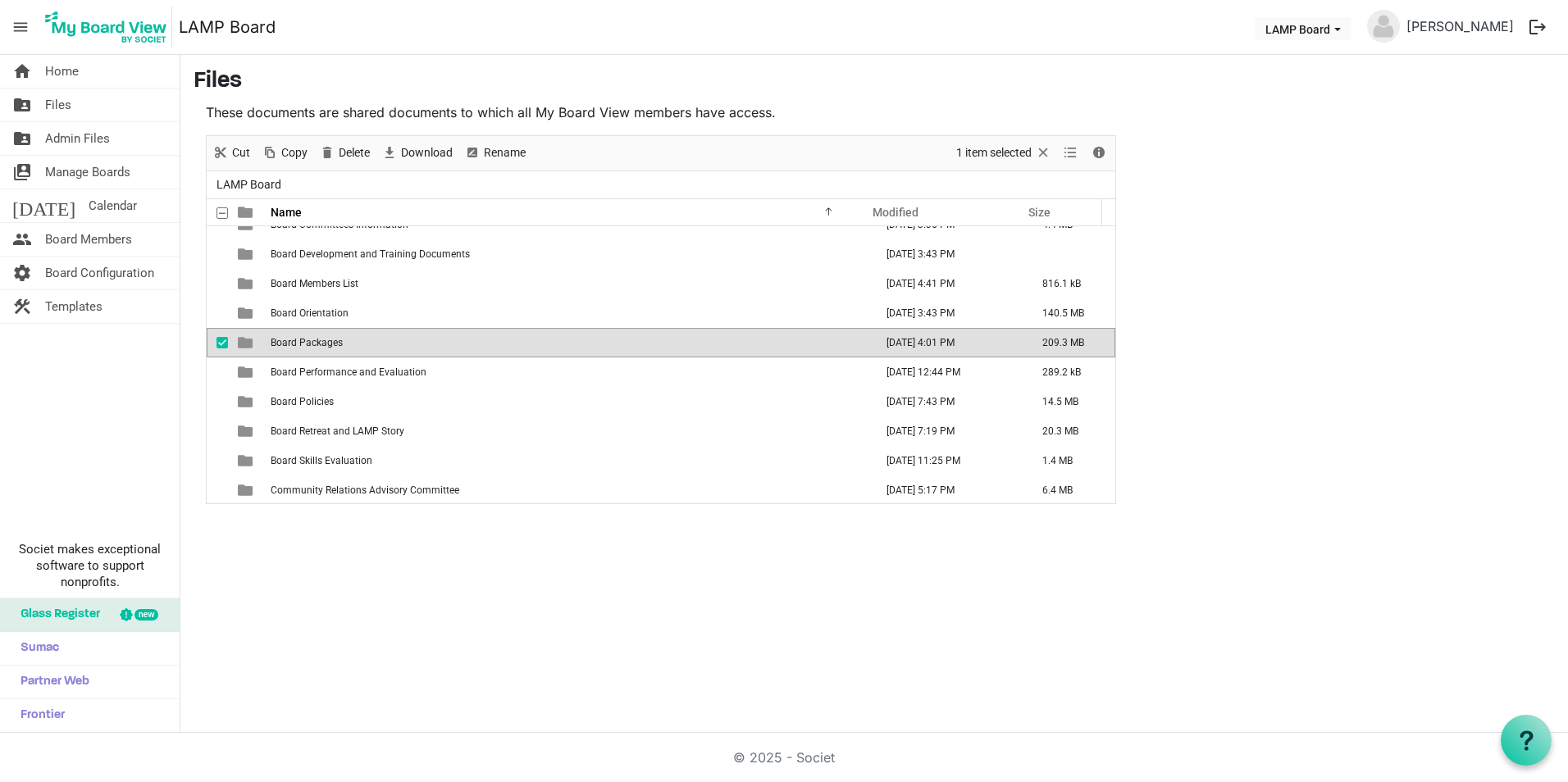
click at [329, 343] on span "Board Packages" at bounding box center [307, 342] width 72 height 12
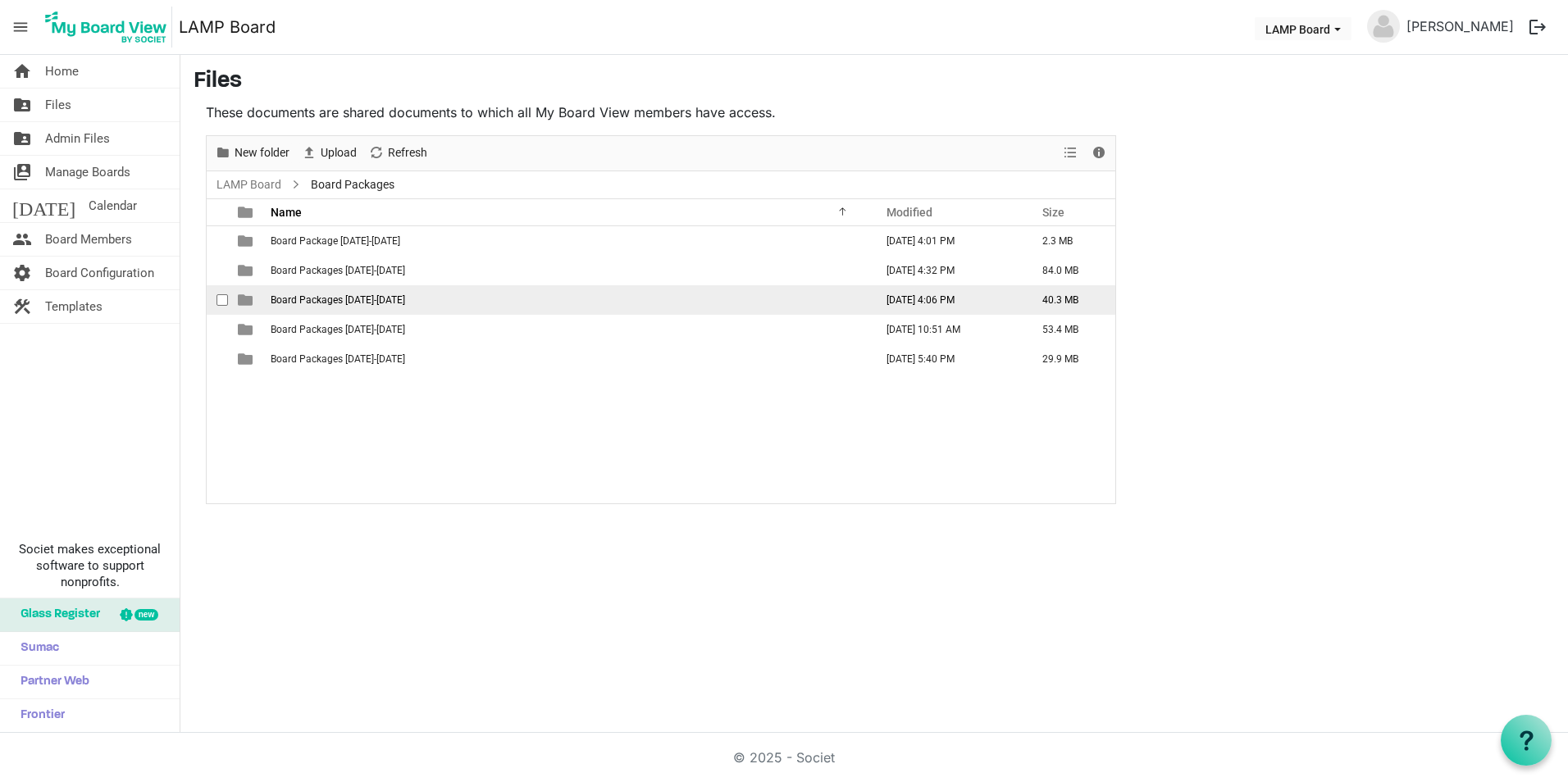
scroll to position [0, 0]
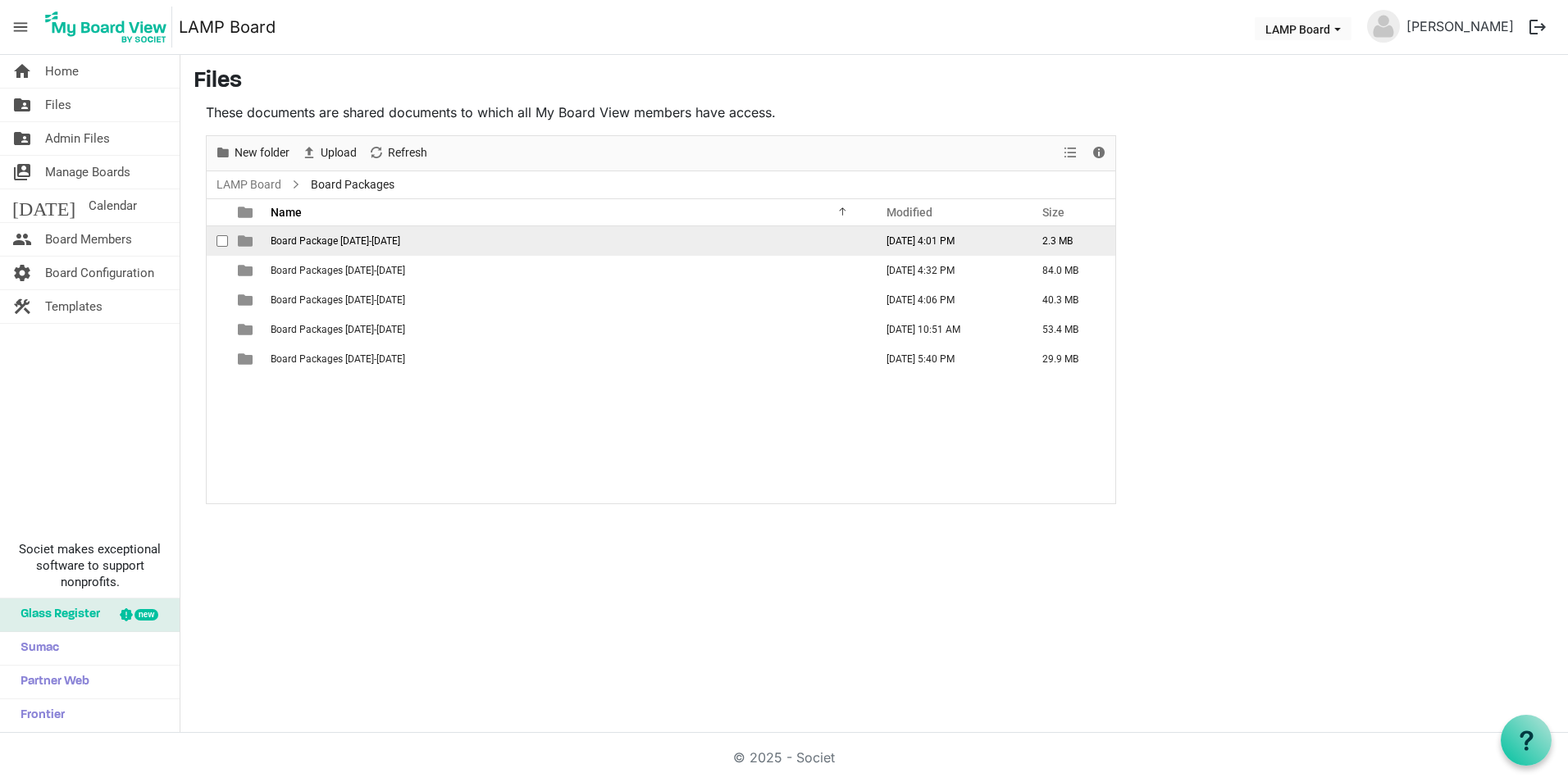
click at [368, 245] on span "Board Package [DATE]-[DATE]" at bounding box center [336, 240] width 130 height 12
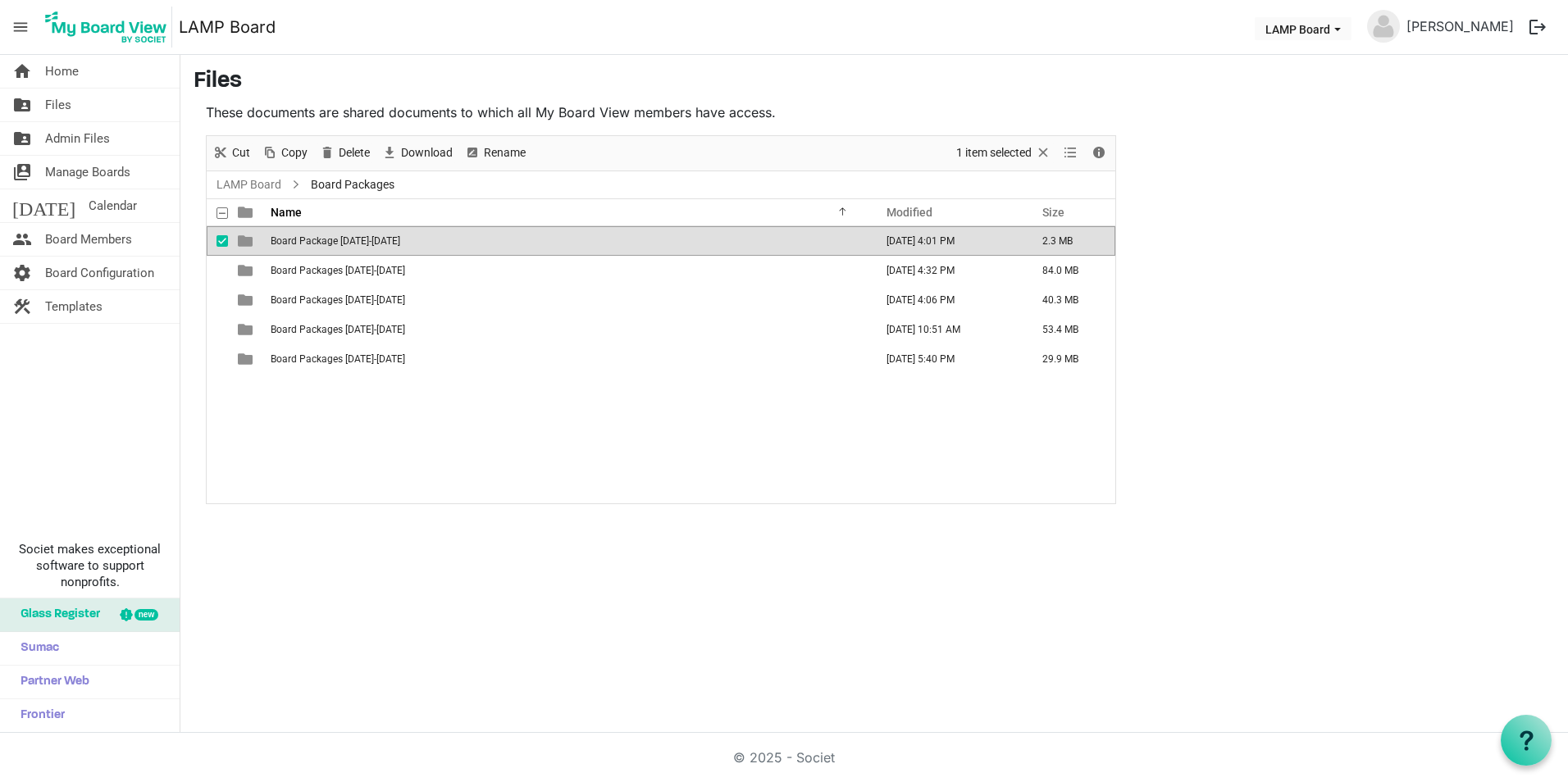
click at [368, 245] on span "Board Package [DATE]-[DATE]" at bounding box center [336, 240] width 130 height 12
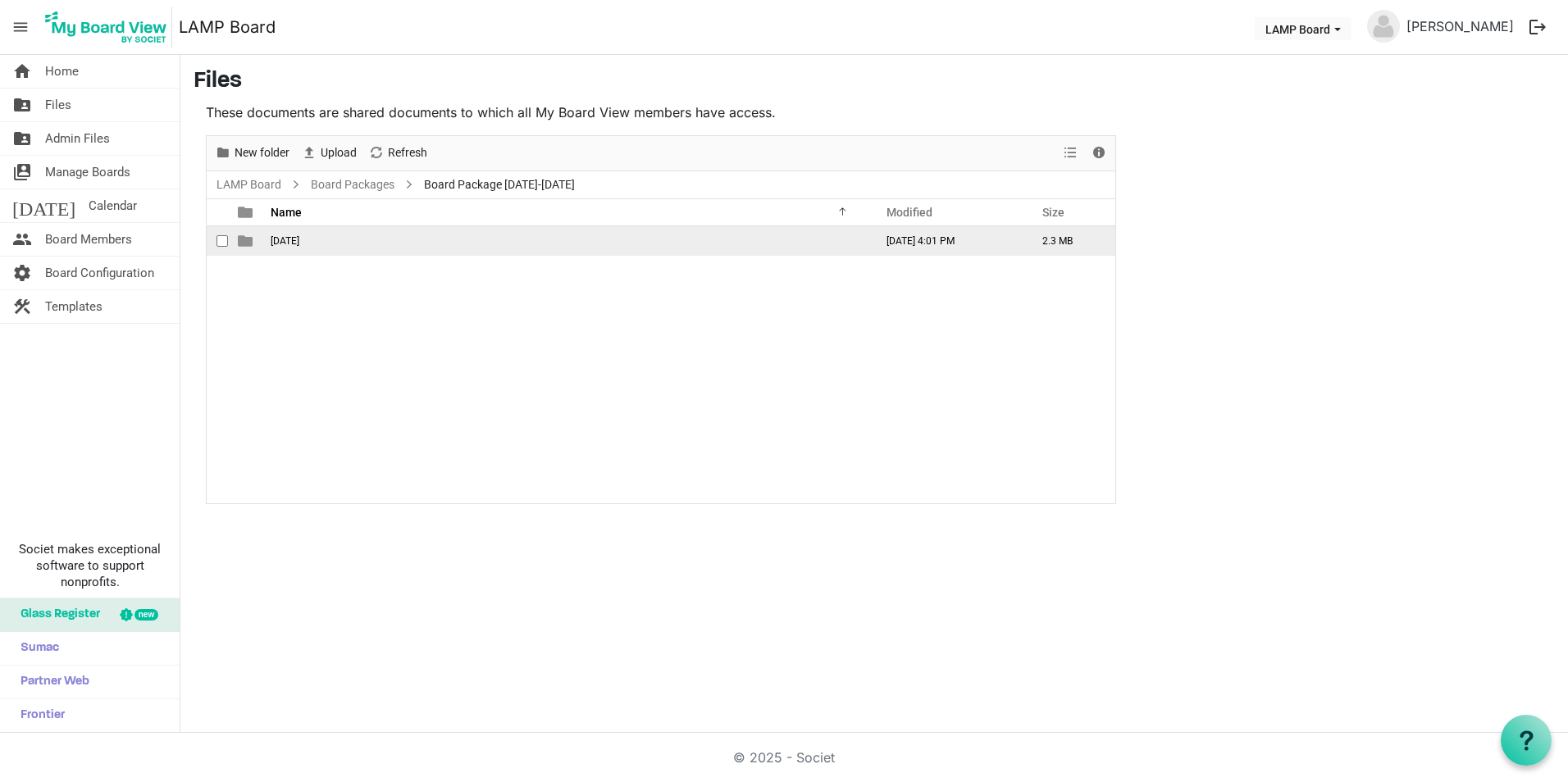
click at [295, 235] on span "[DATE]" at bounding box center [285, 240] width 29 height 12
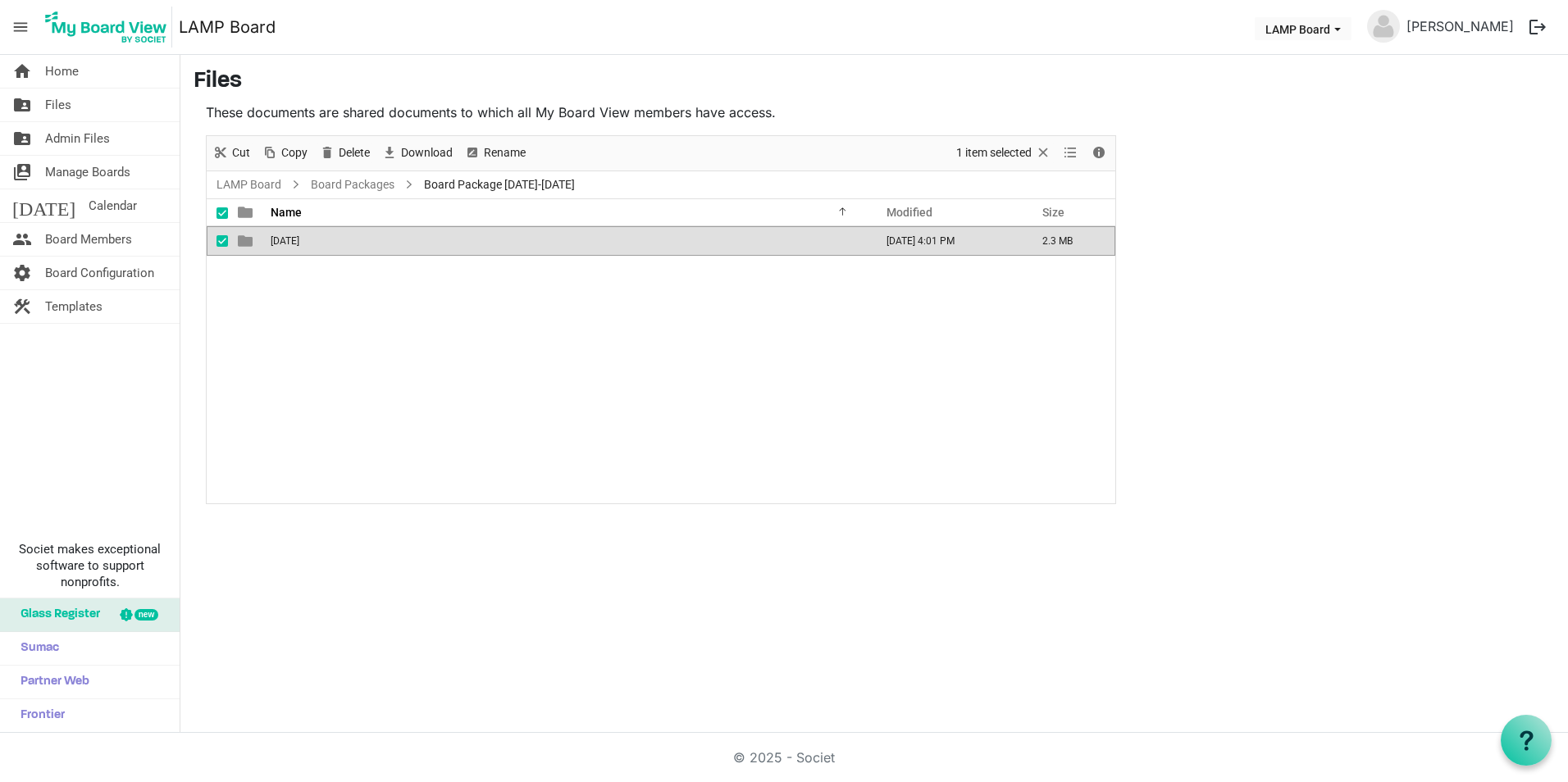
click at [295, 235] on span "[DATE]" at bounding box center [285, 240] width 29 height 12
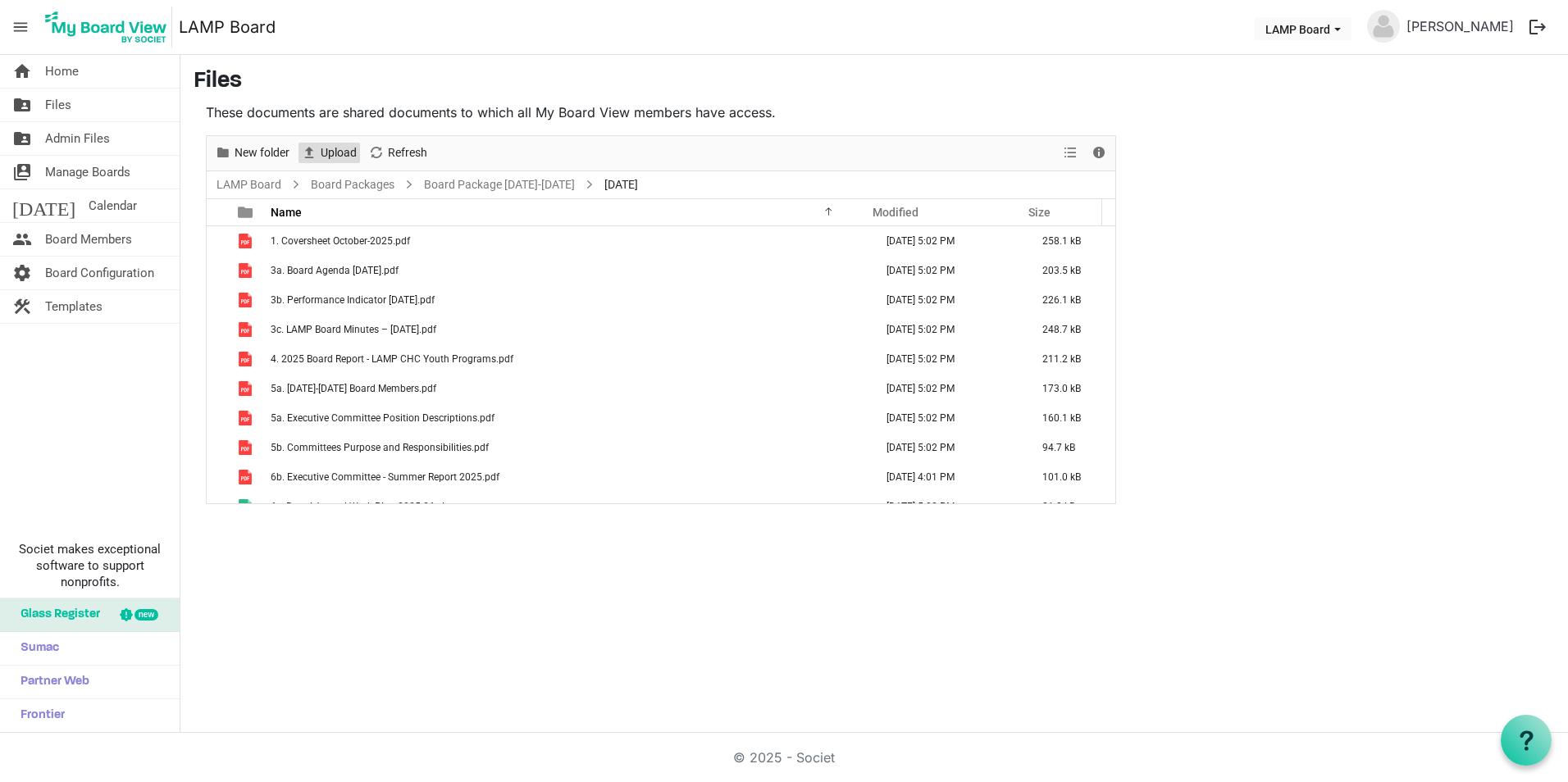
click at [342, 148] on span "Upload" at bounding box center [338, 152] width 40 height 21
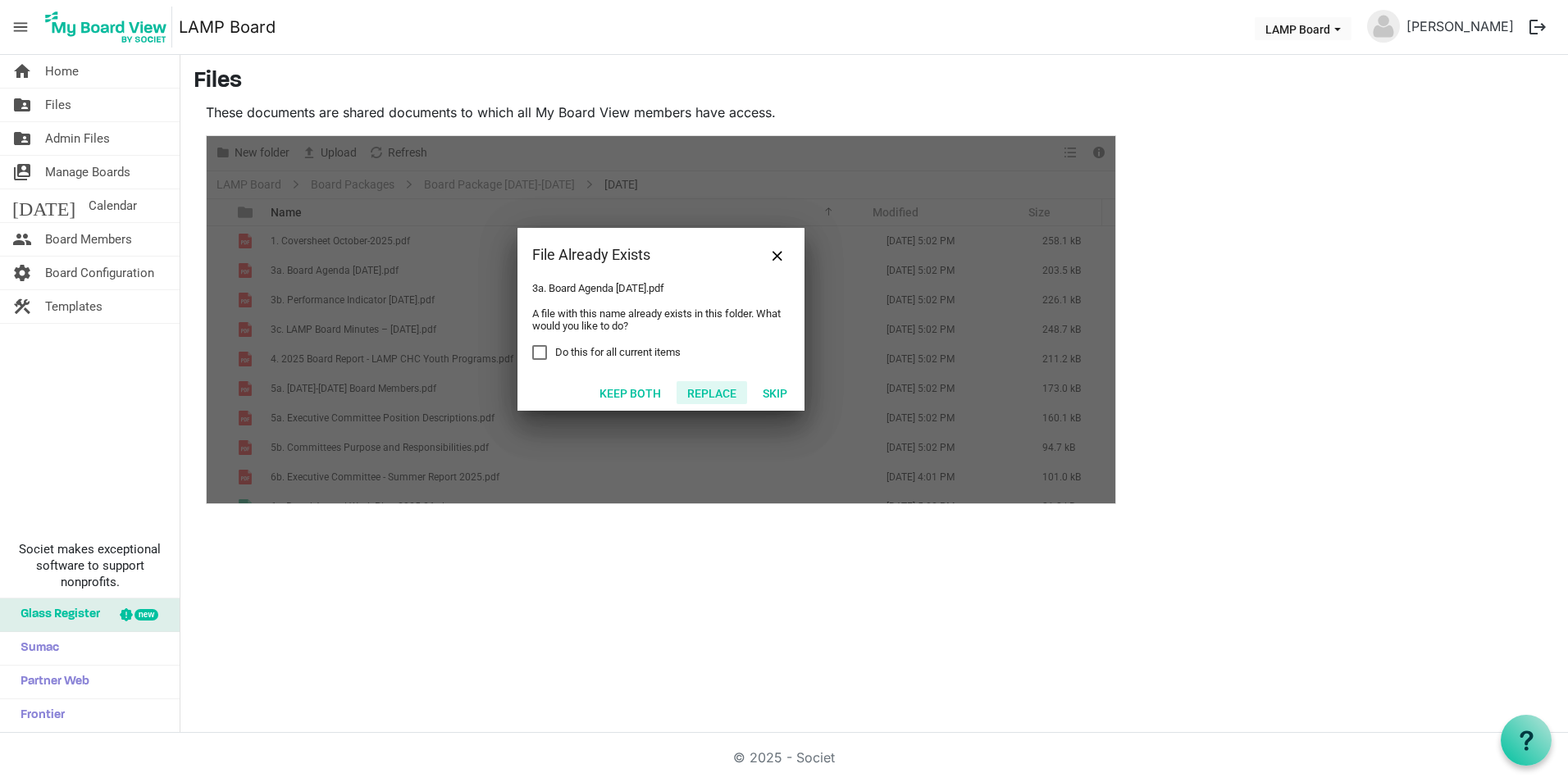
click at [713, 391] on button "Replace" at bounding box center [712, 393] width 70 height 23
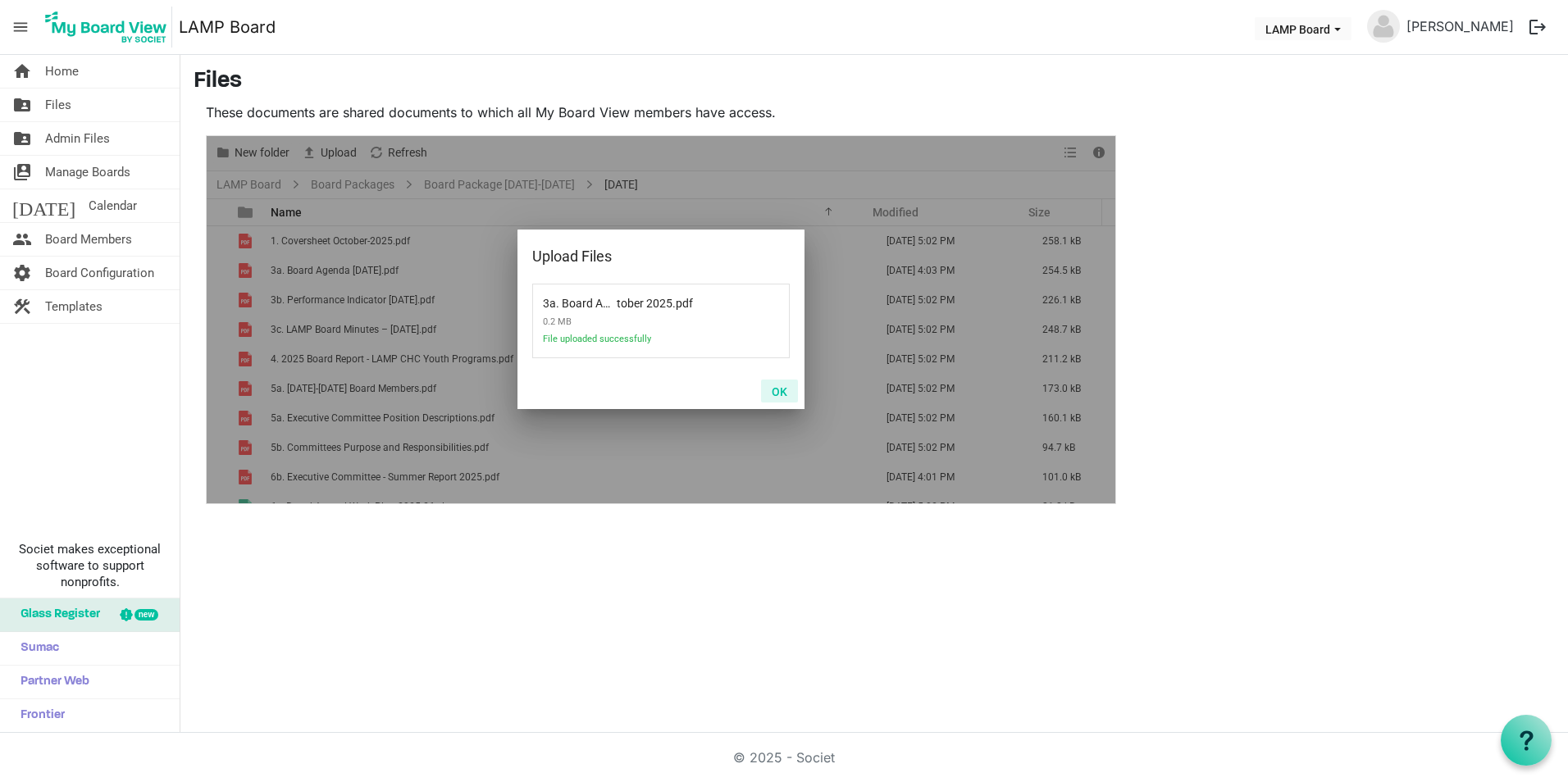
click at [779, 383] on button "OK" at bounding box center [779, 391] width 37 height 23
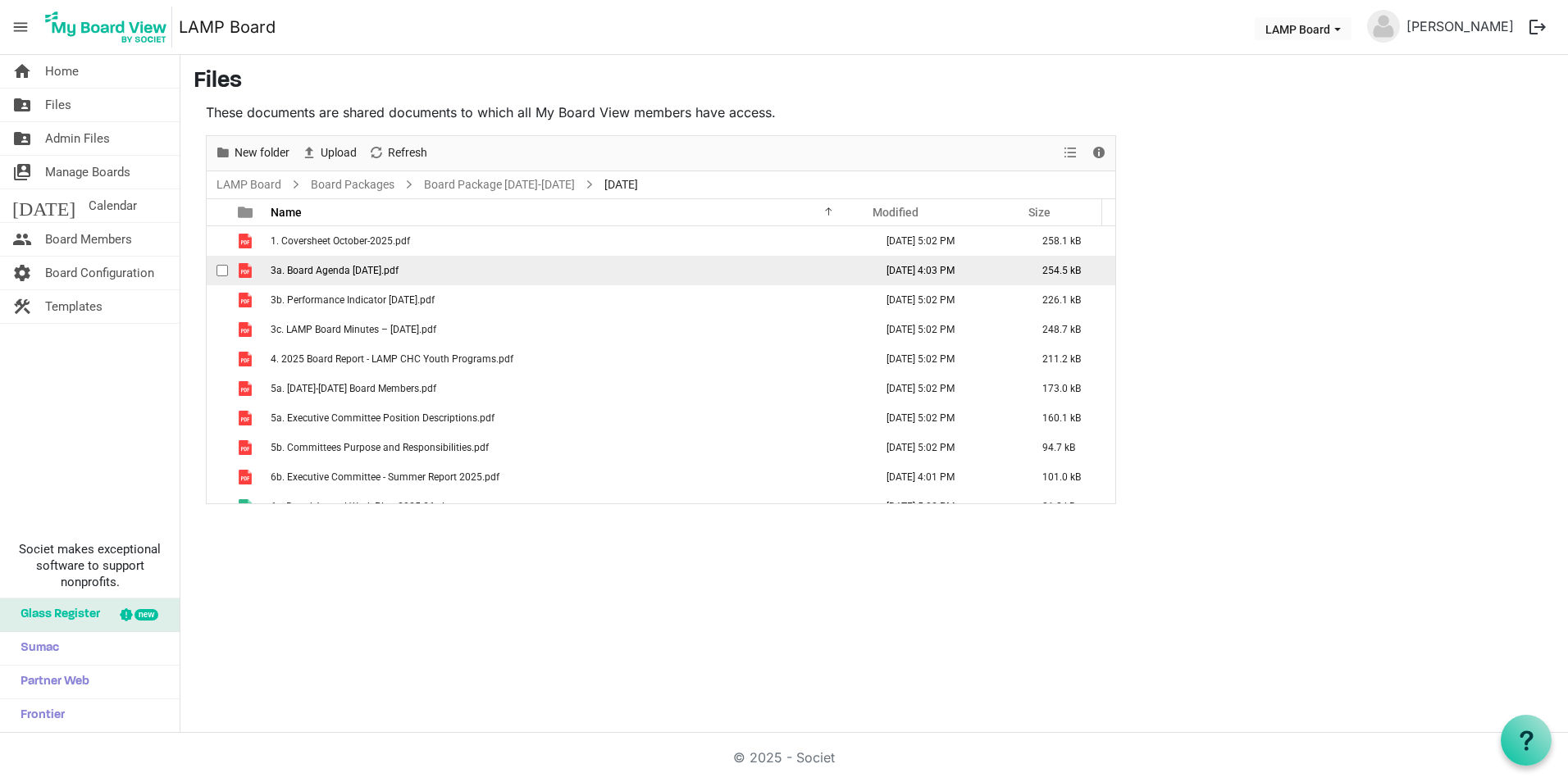
click at [358, 265] on span "3a. Board Agenda [DATE].pdf" at bounding box center [335, 270] width 128 height 12
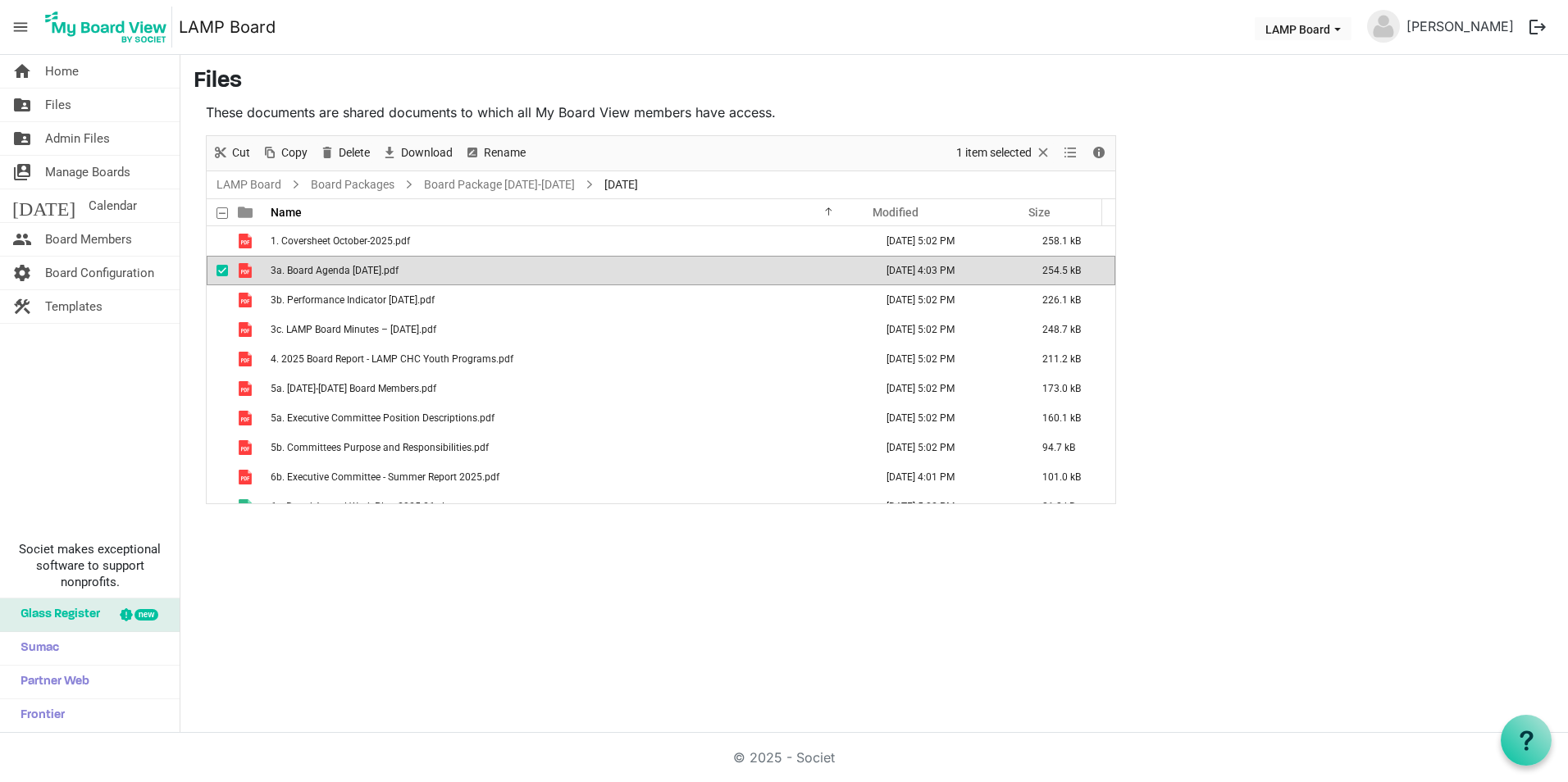
click at [358, 265] on span "3a. Board Agenda [DATE].pdf" at bounding box center [335, 270] width 128 height 12
